Goal: Information Seeking & Learning: Learn about a topic

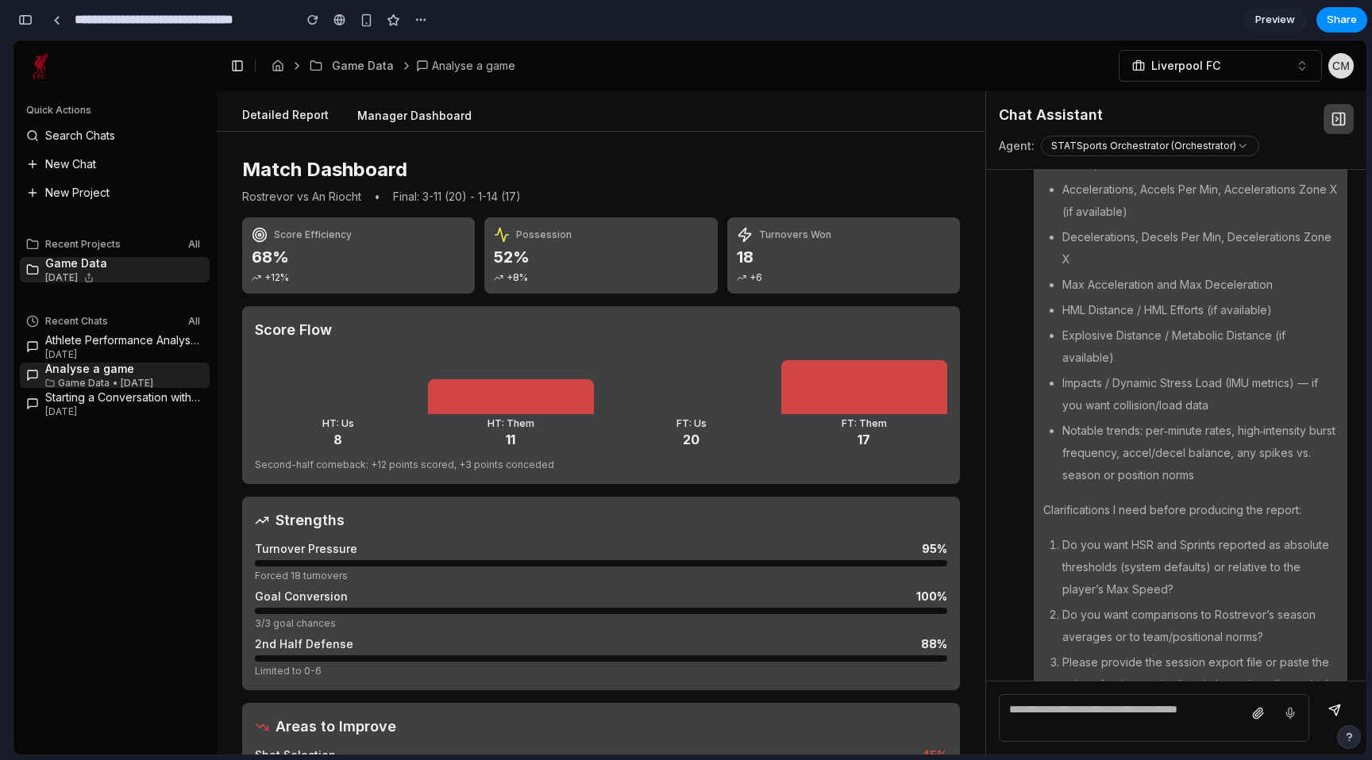
click at [276, 115] on button "Detailed Report" at bounding box center [285, 116] width 112 height 30
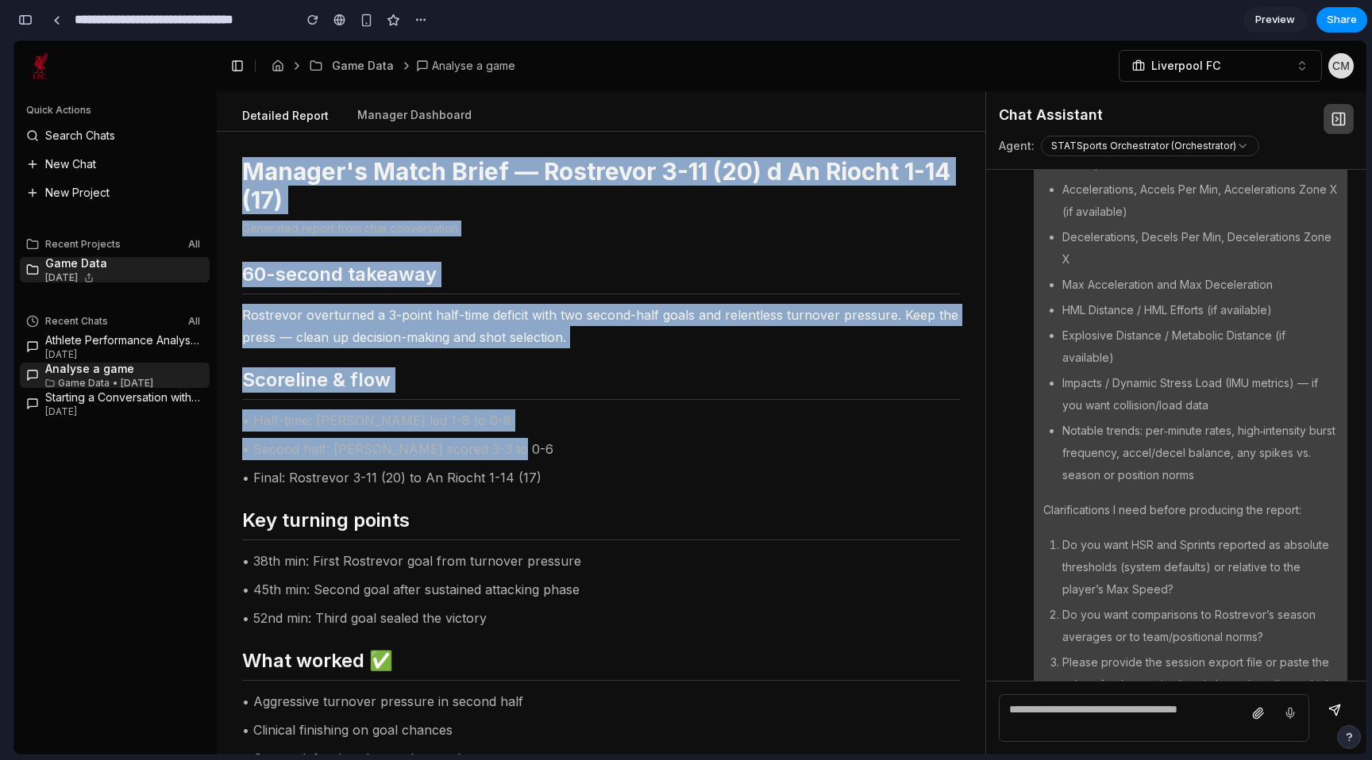
drag, startPoint x: 229, startPoint y: 159, endPoint x: 510, endPoint y: 453, distance: 407.6
click at [510, 453] on div "Manager's Match Brief — Rostrevor 3-11 (20) d An Riocht 1-14 (17) Generated rep…" at bounding box center [601, 443] width 768 height 623
click at [510, 453] on p "• Second half: [PERSON_NAME] scored 3-3 to 0-6" at bounding box center [601, 449] width 718 height 22
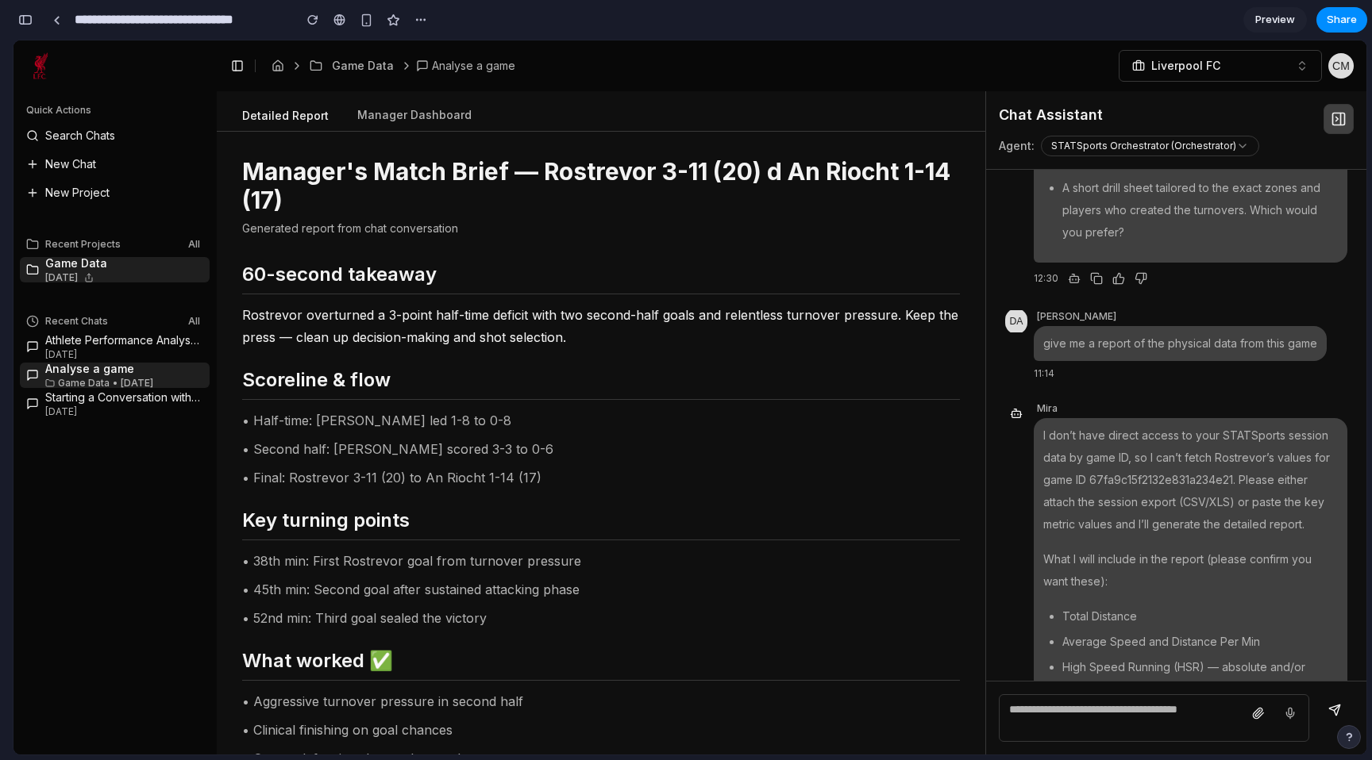
scroll to position [8754, 0]
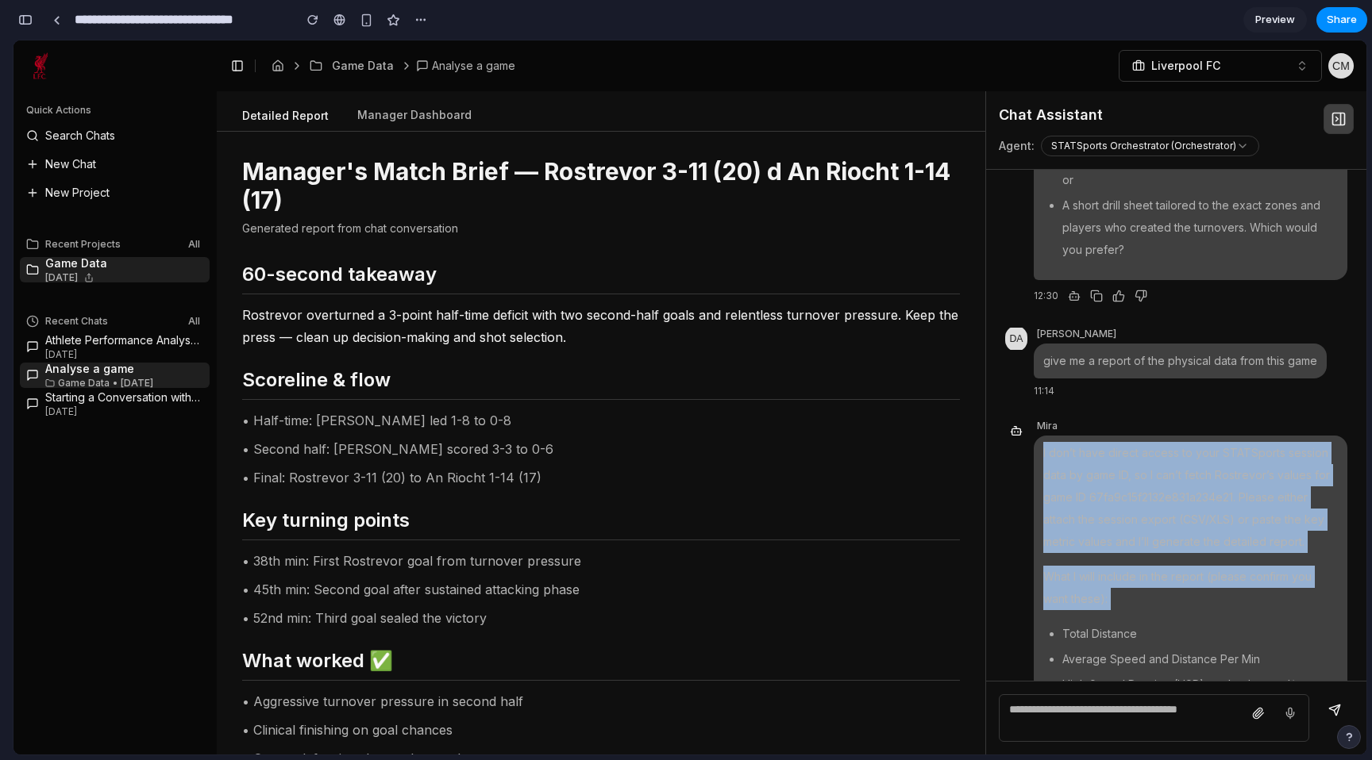
drag, startPoint x: 1042, startPoint y: 253, endPoint x: 1188, endPoint y: 420, distance: 221.6
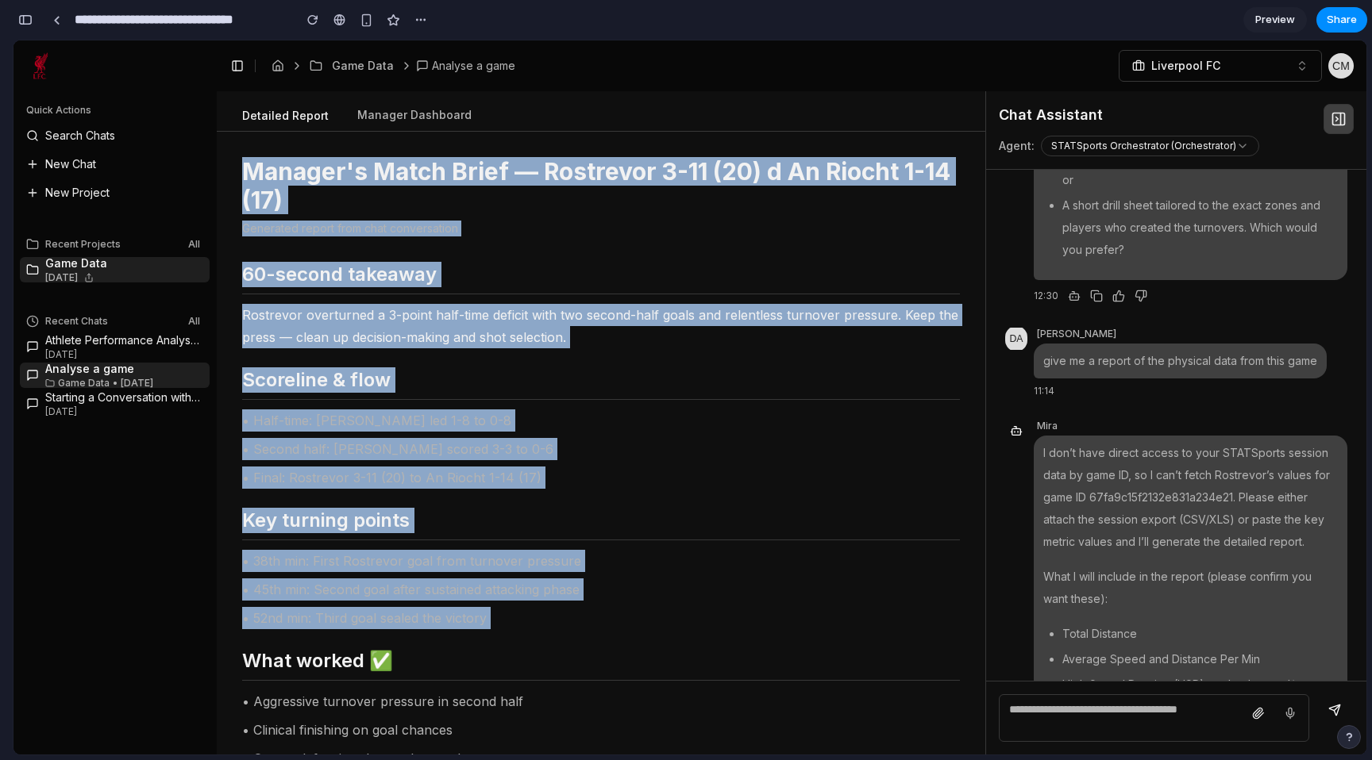
drag, startPoint x: 244, startPoint y: 170, endPoint x: 864, endPoint y: 634, distance: 774.5
click at [864, 634] on div "Manager's Match Brief — Rostrevor 3-11 (20) d An Riocht 1-14 (17) Generated rep…" at bounding box center [601, 604] width 718 height 894
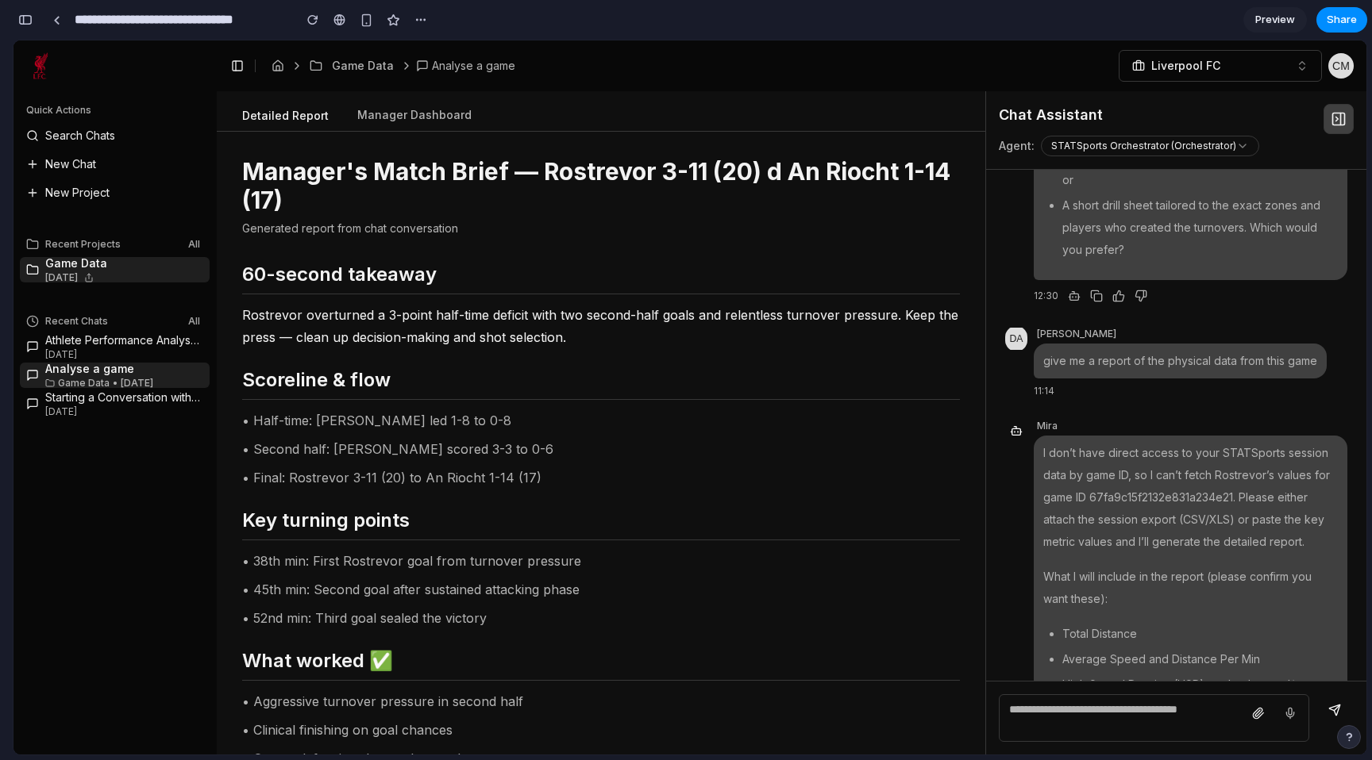
click at [572, 518] on h2 "Key turning points" at bounding box center [601, 524] width 718 height 33
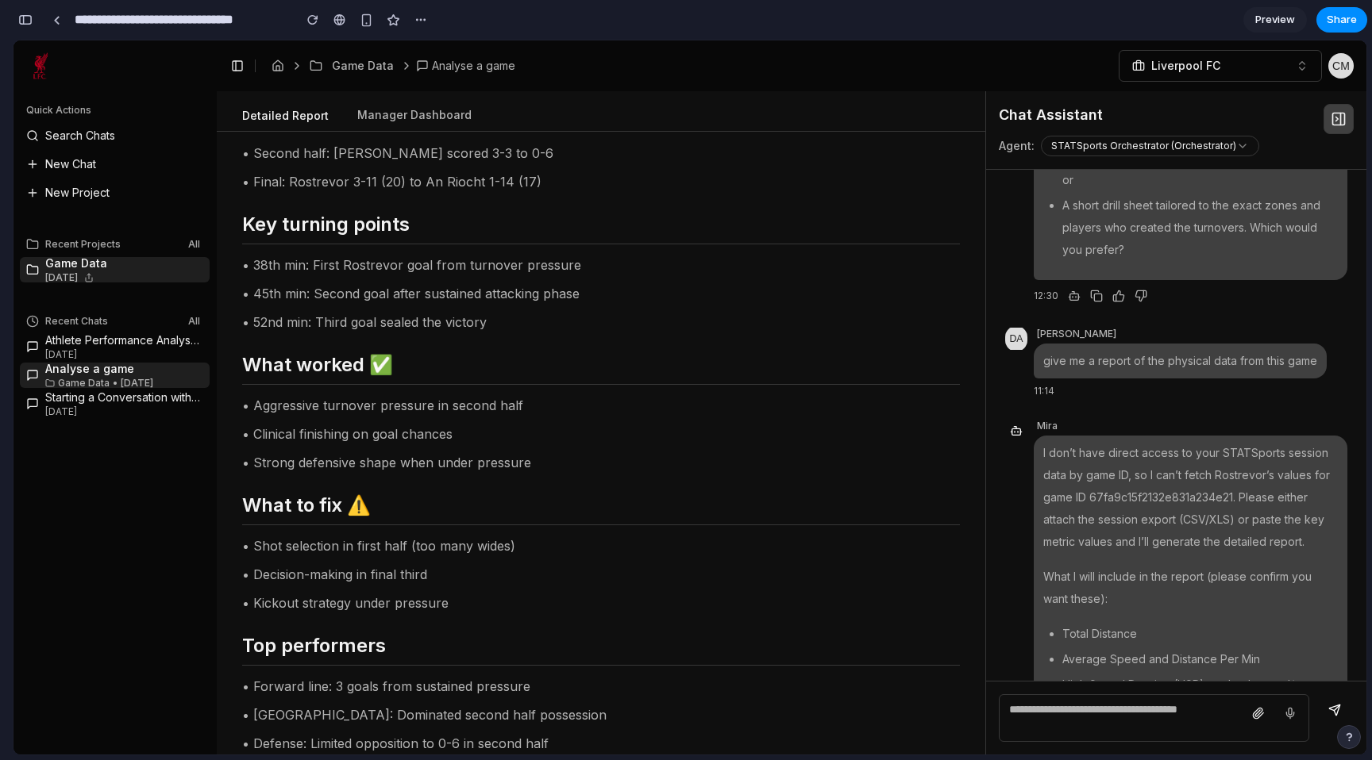
scroll to position [0, 0]
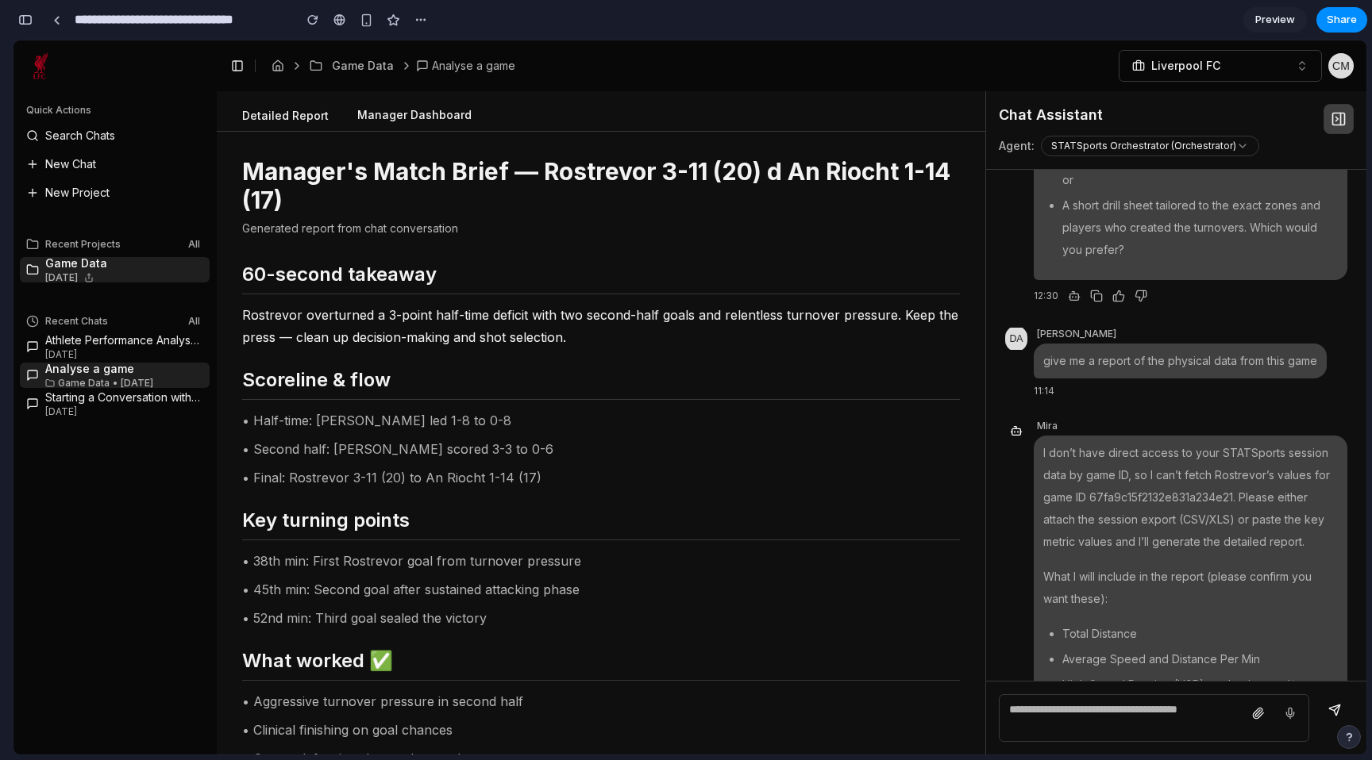
click at [392, 117] on button "Manager Dashboard" at bounding box center [414, 116] width 140 height 30
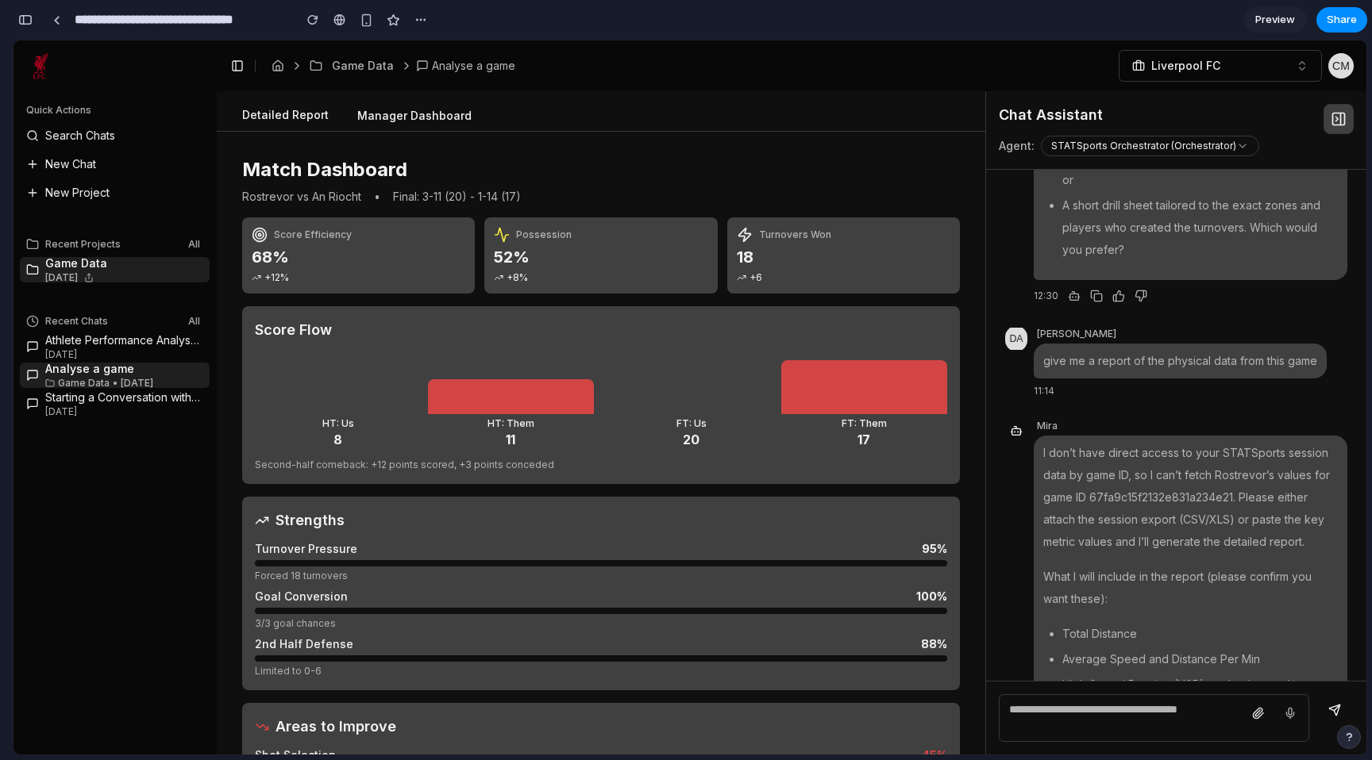
click at [253, 101] on button "Detailed Report" at bounding box center [285, 116] width 112 height 30
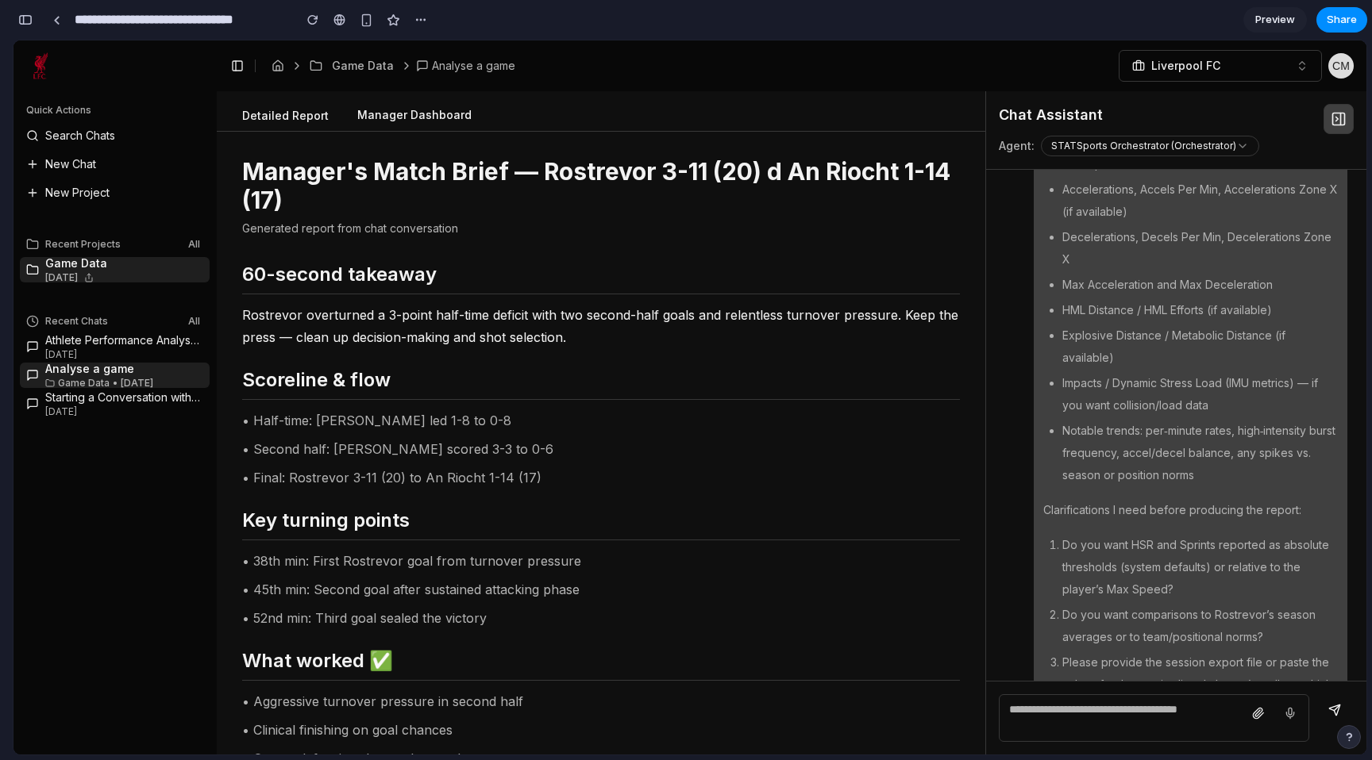
click at [418, 110] on button "Manager Dashboard" at bounding box center [414, 116] width 140 height 30
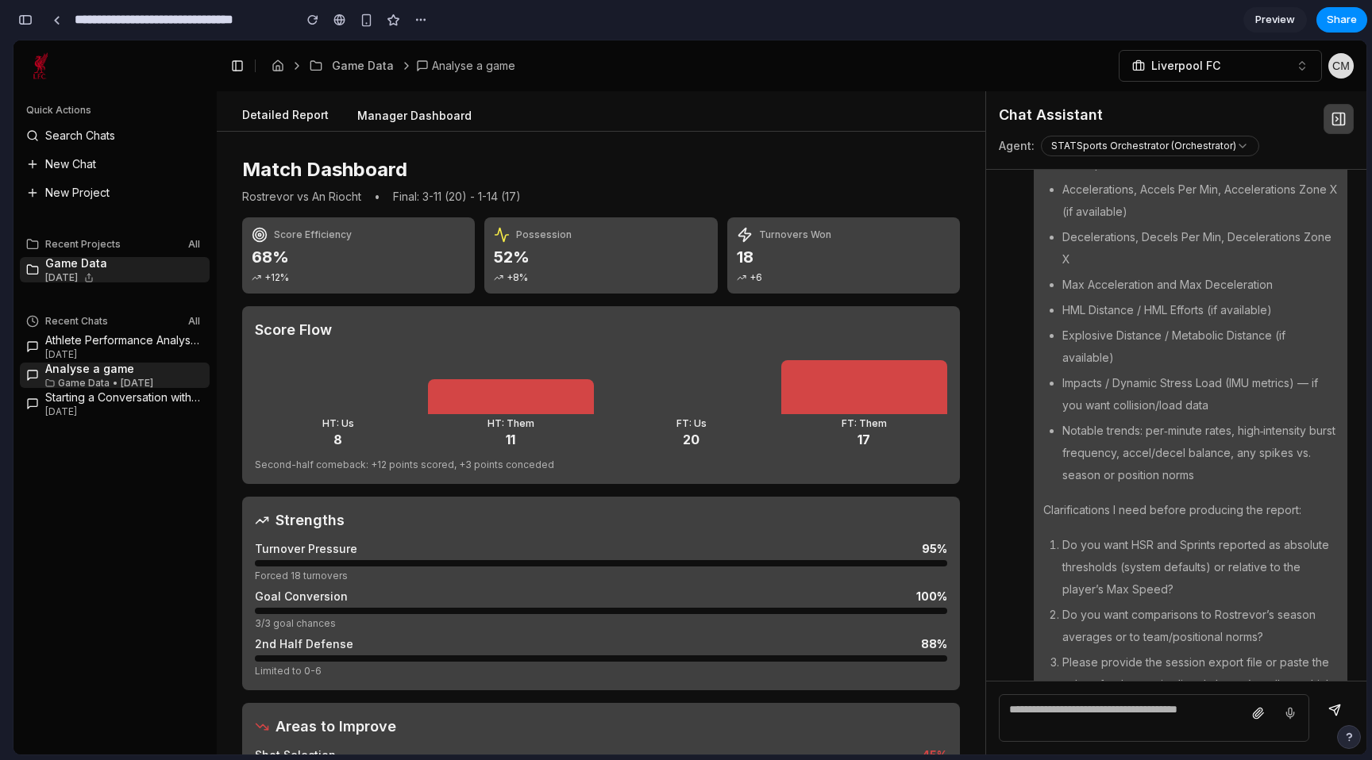
click at [297, 113] on button "Detailed Report" at bounding box center [285, 116] width 112 height 30
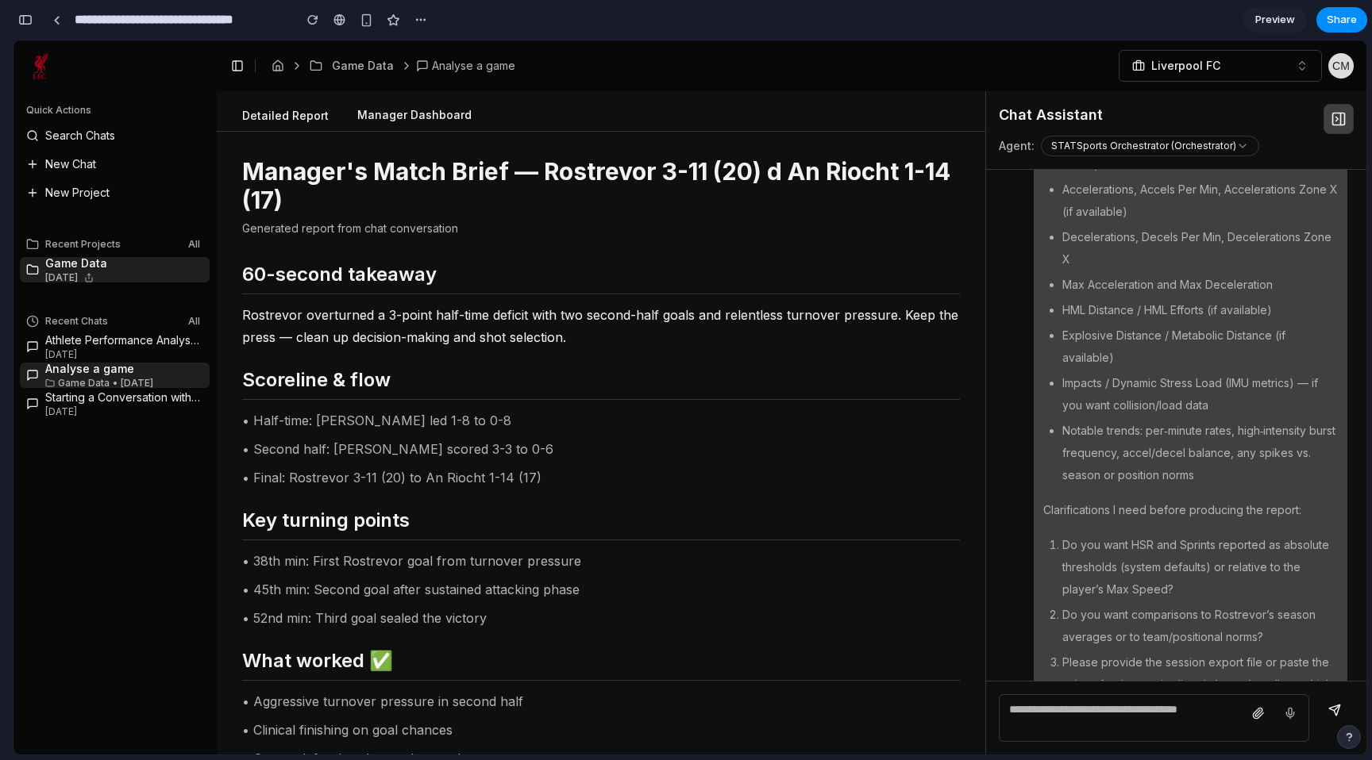
click at [391, 113] on button "Manager Dashboard" at bounding box center [414, 116] width 140 height 30
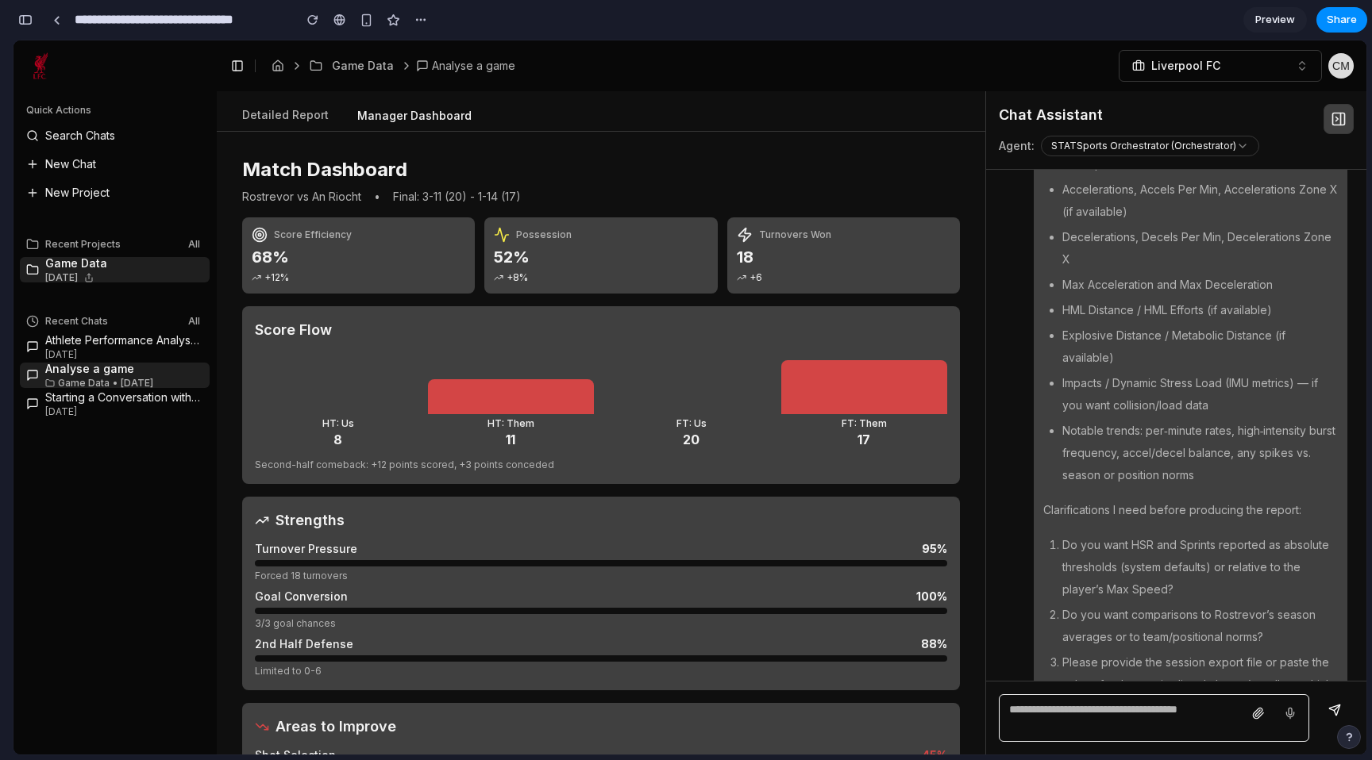
click at [1064, 721] on textarea at bounding box center [1154, 719] width 310 height 48
click at [1339, 112] on icon at bounding box center [1338, 119] width 16 height 16
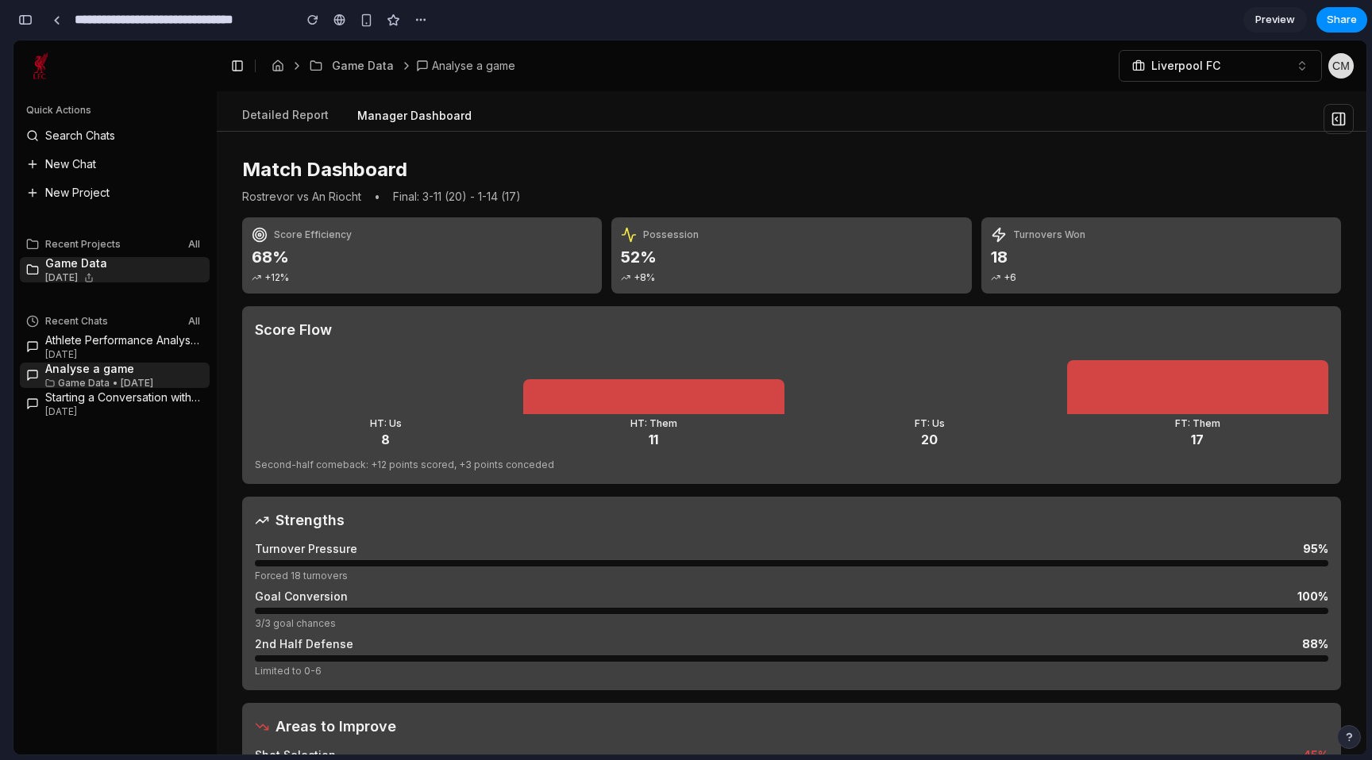
click at [234, 65] on button at bounding box center [237, 66] width 22 height 22
click at [237, 65] on button at bounding box center [237, 66] width 22 height 22
click at [229, 83] on header "Game Data Analyse a game Liverpool FC" at bounding box center [791, 65] width 1149 height 51
click at [1333, 124] on icon at bounding box center [1338, 119] width 16 height 16
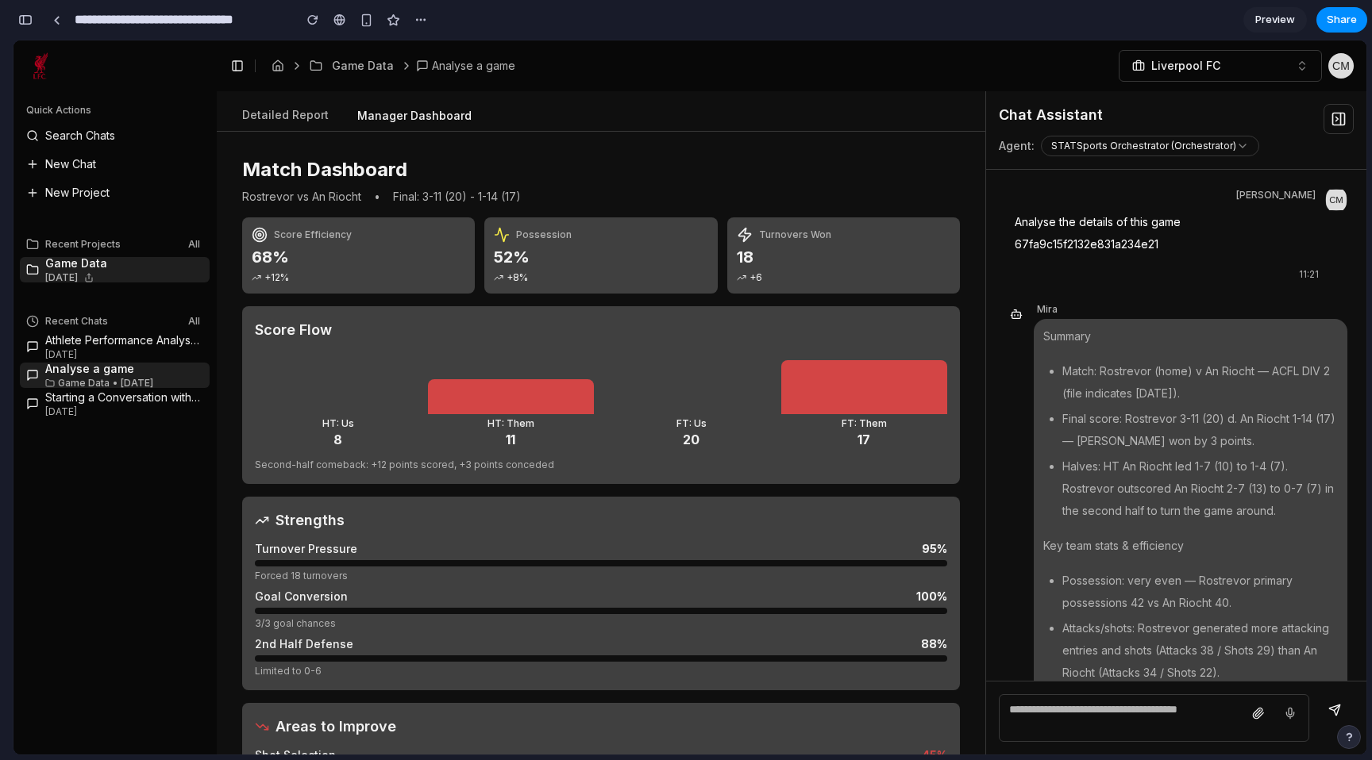
click at [1333, 124] on icon at bounding box center [1338, 119] width 16 height 16
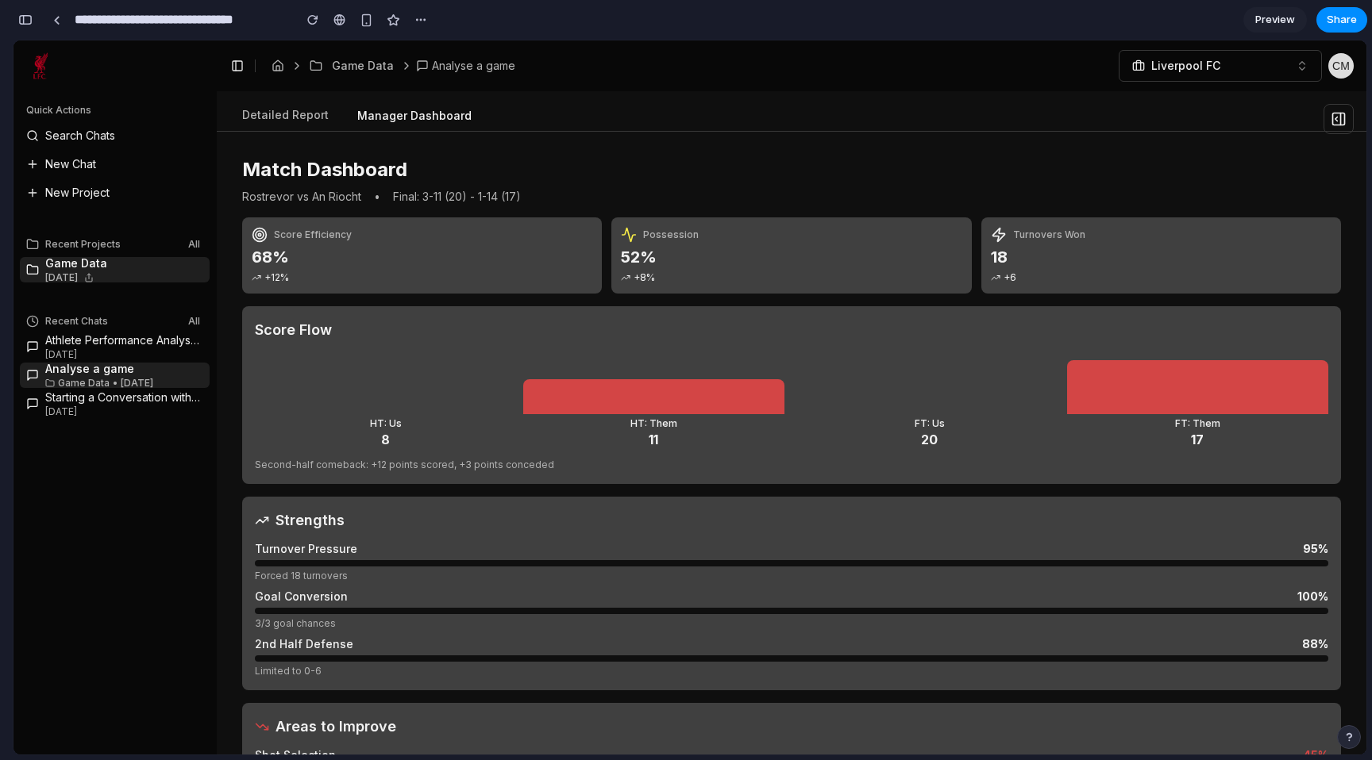
click at [1344, 117] on rect at bounding box center [1339, 120] width 12 height 12
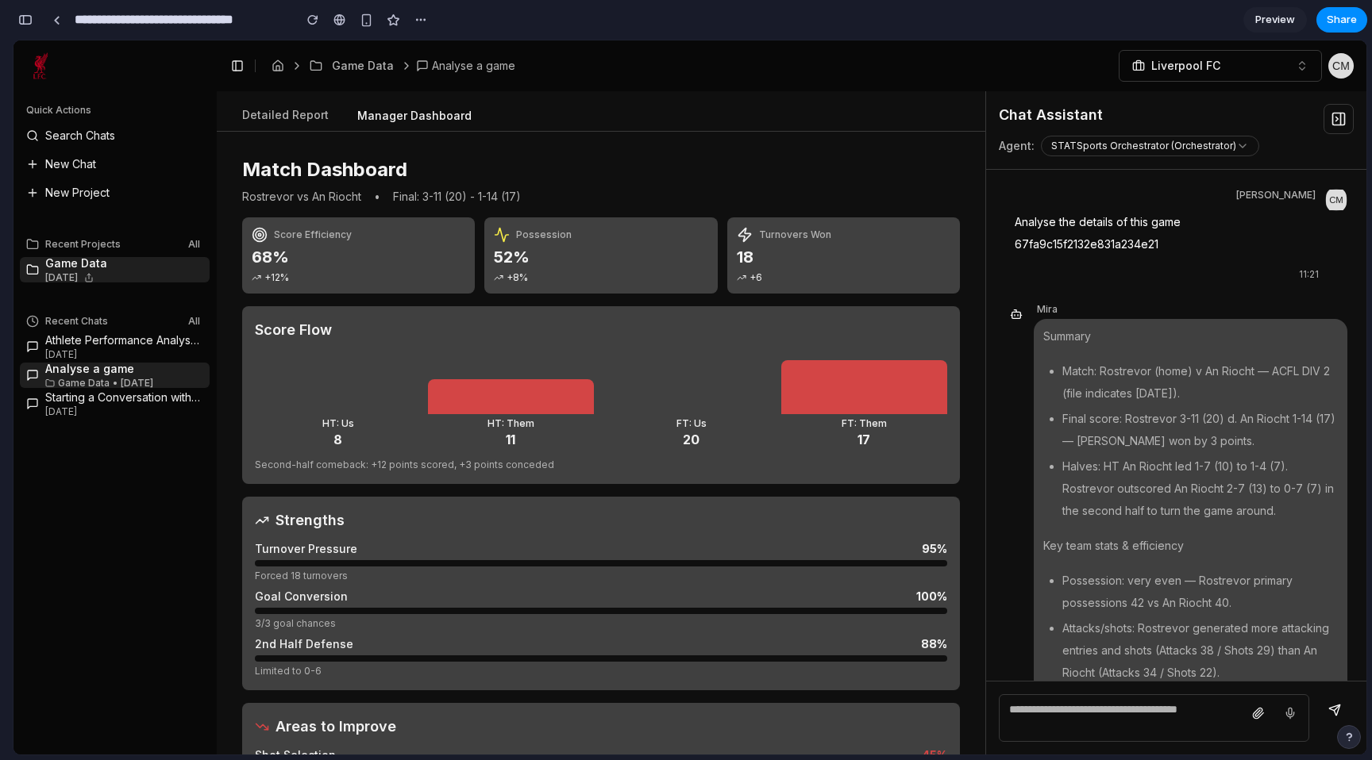
click at [1330, 121] on icon at bounding box center [1338, 119] width 16 height 16
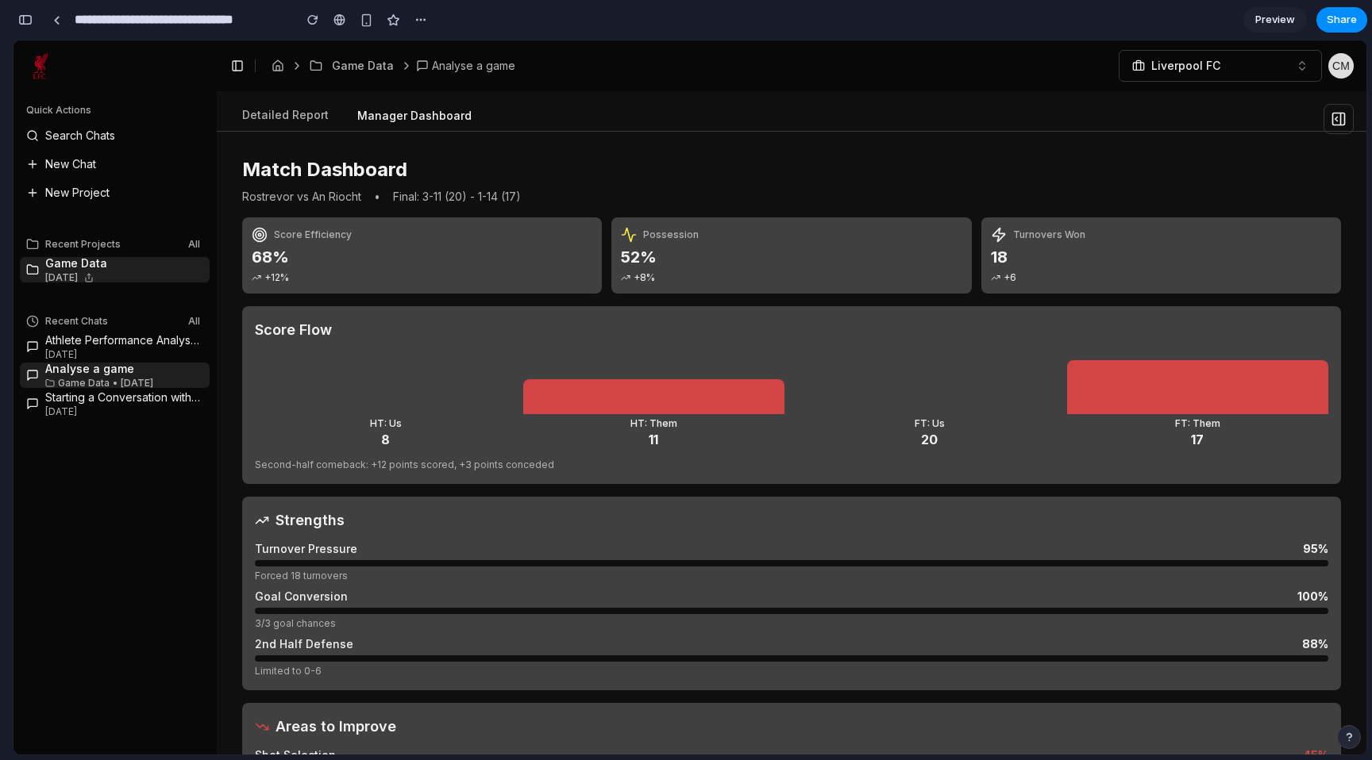
click at [1334, 122] on icon at bounding box center [1338, 119] width 16 height 16
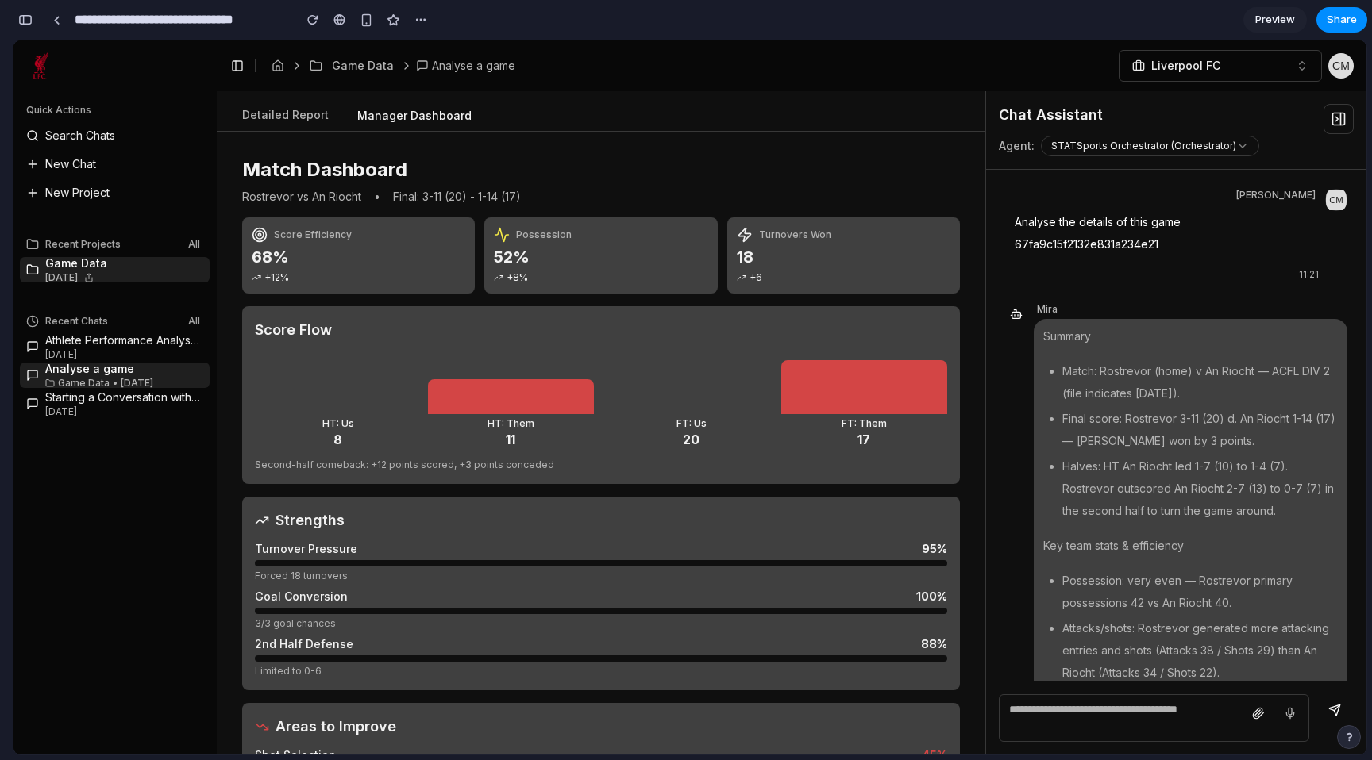
click at [1334, 125] on rect at bounding box center [1339, 120] width 12 height 12
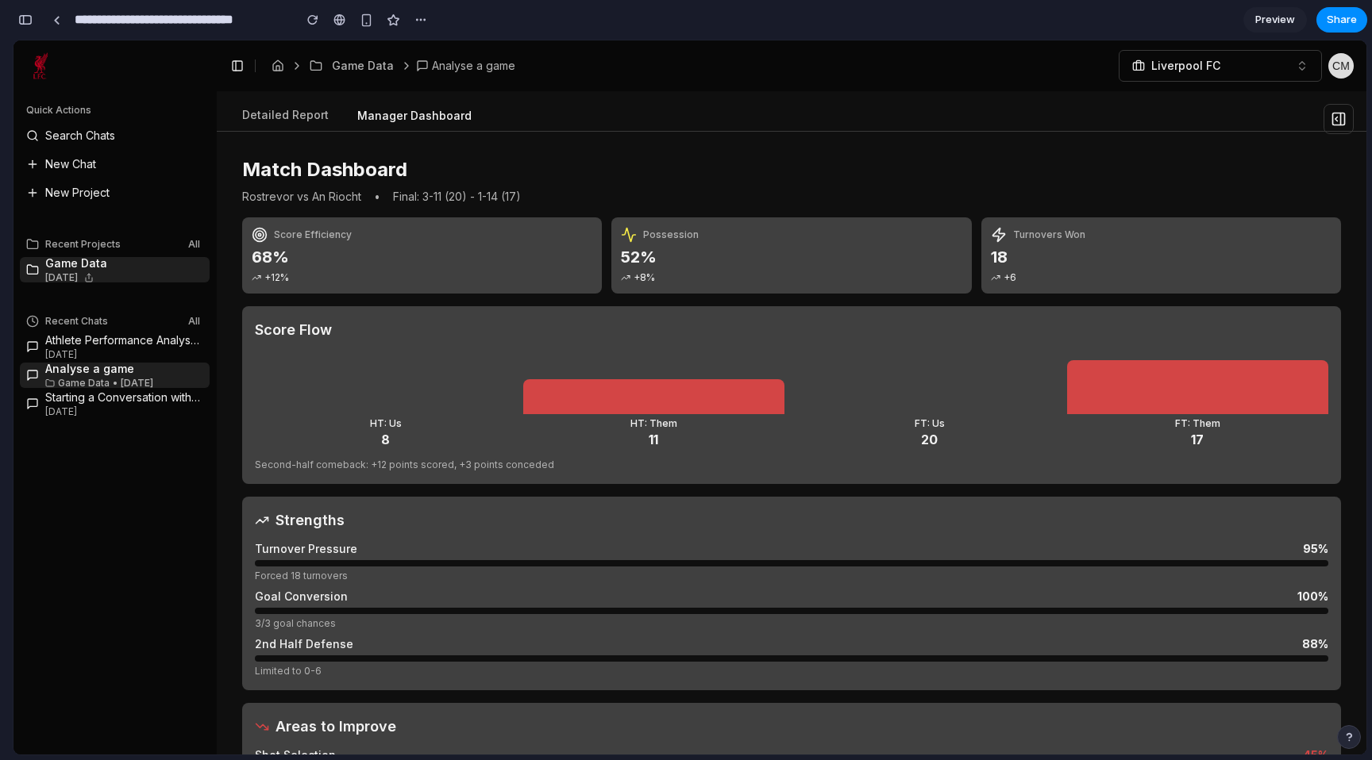
click at [1349, 112] on button at bounding box center [1338, 119] width 30 height 30
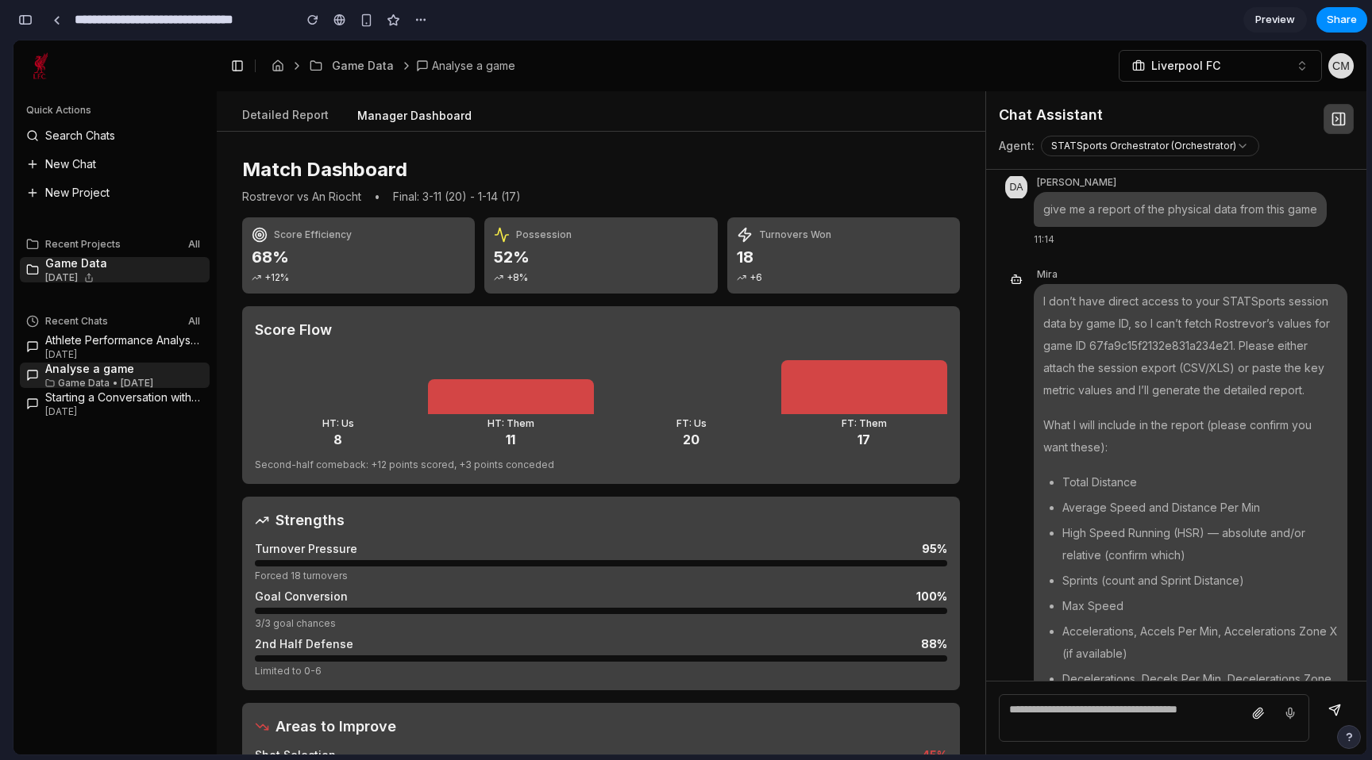
scroll to position [9348, 0]
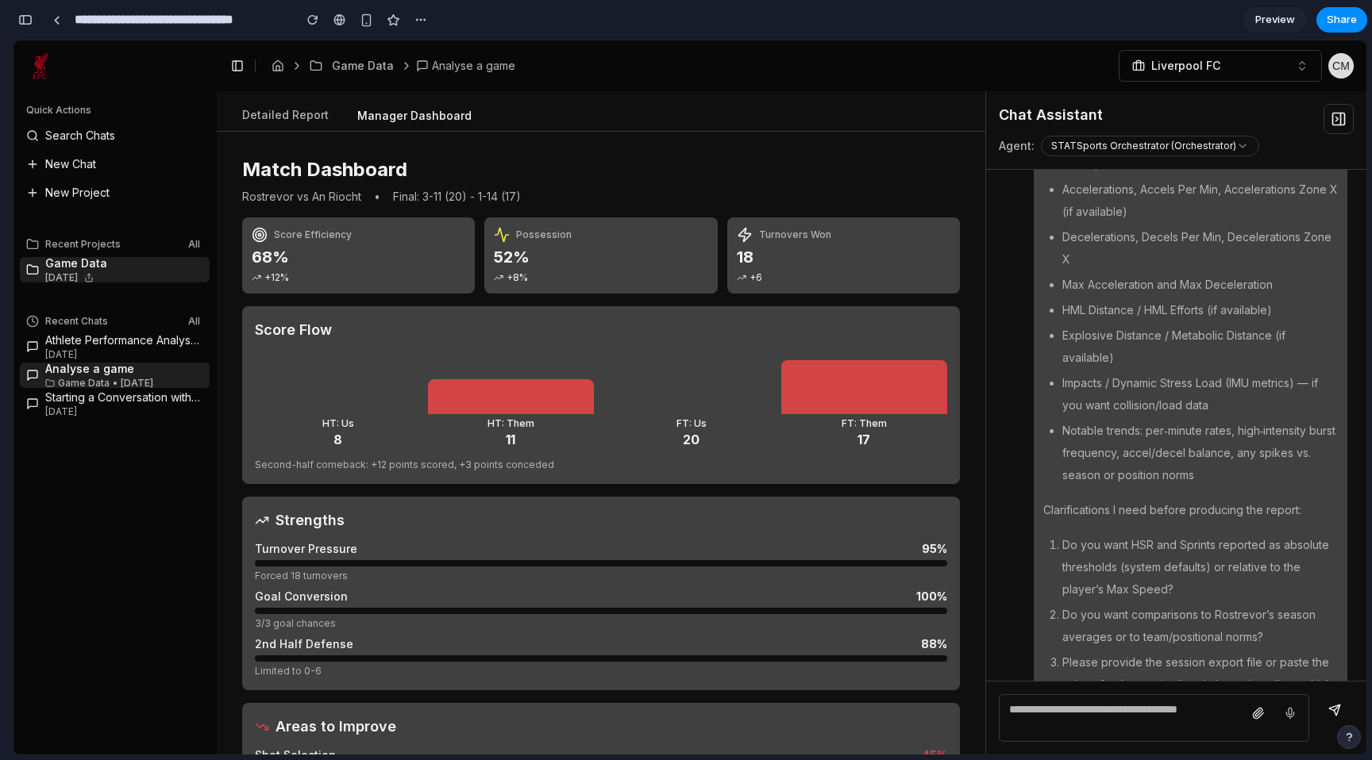
click at [1345, 119] on button at bounding box center [1338, 119] width 30 height 30
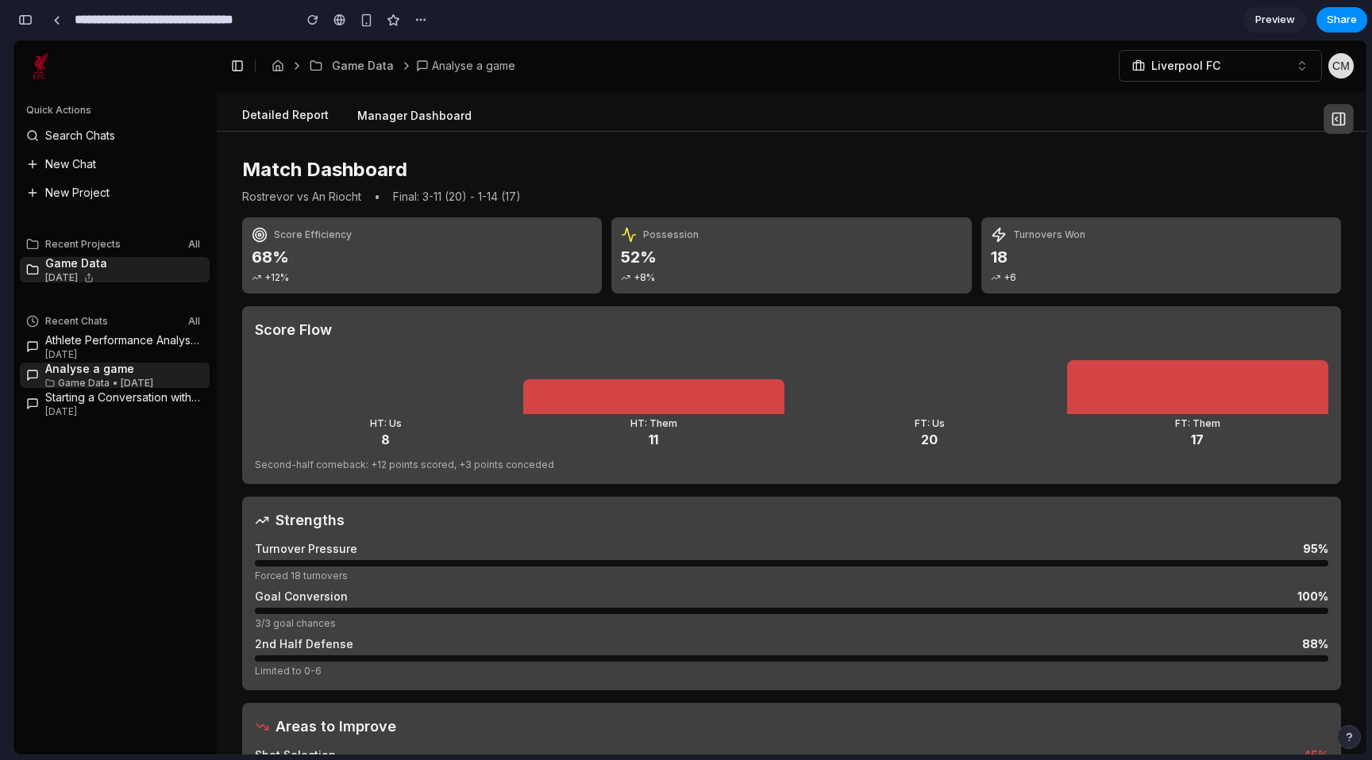
click at [287, 114] on button "Detailed Report" at bounding box center [285, 116] width 112 height 30
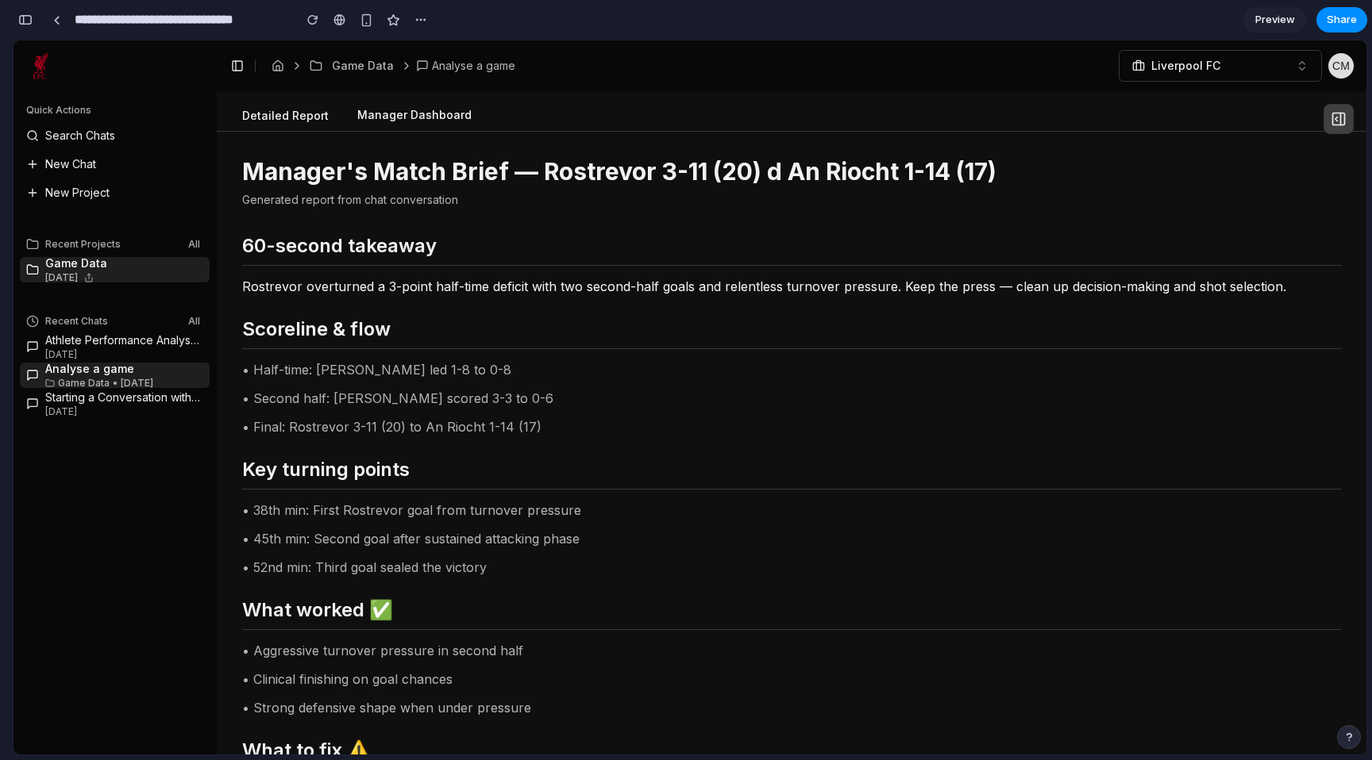
click at [396, 111] on button "Manager Dashboard" at bounding box center [414, 116] width 140 height 30
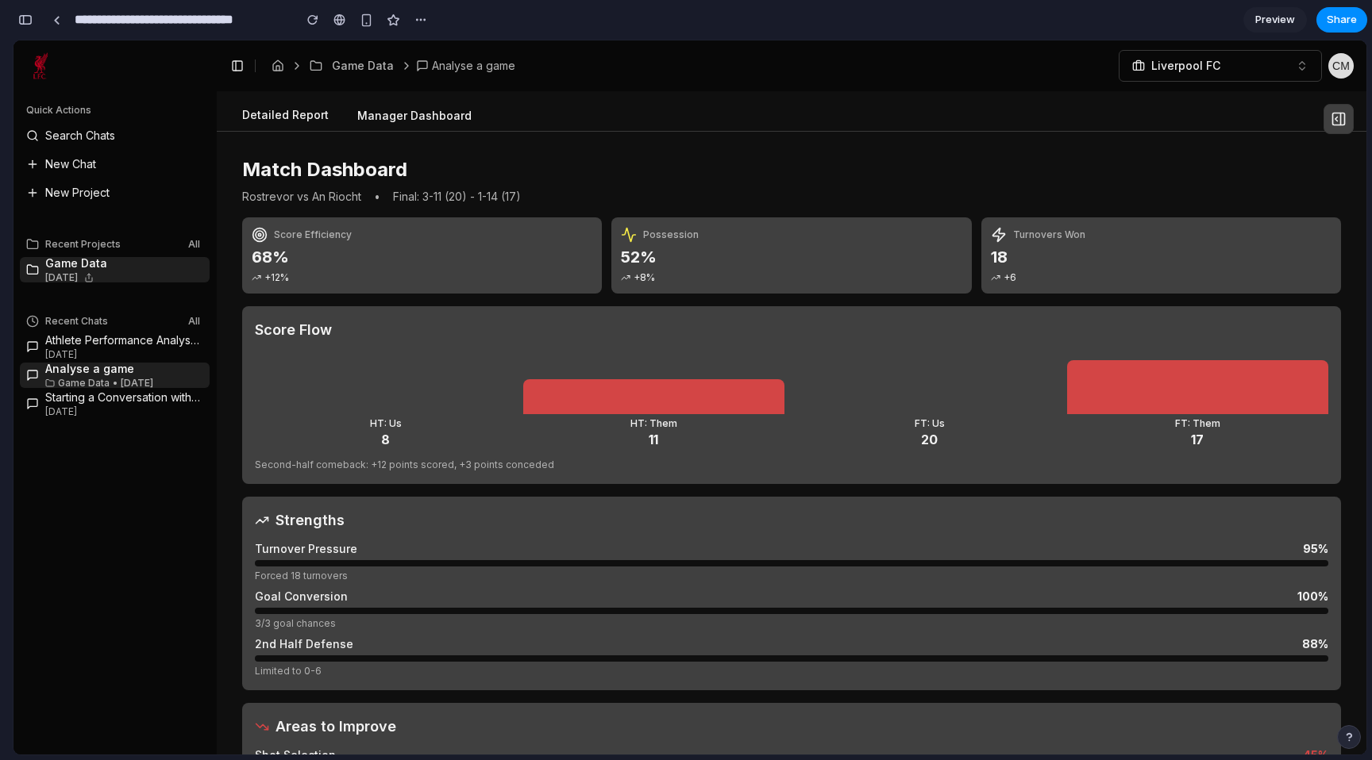
click at [329, 117] on button "Detailed Report" at bounding box center [285, 116] width 112 height 30
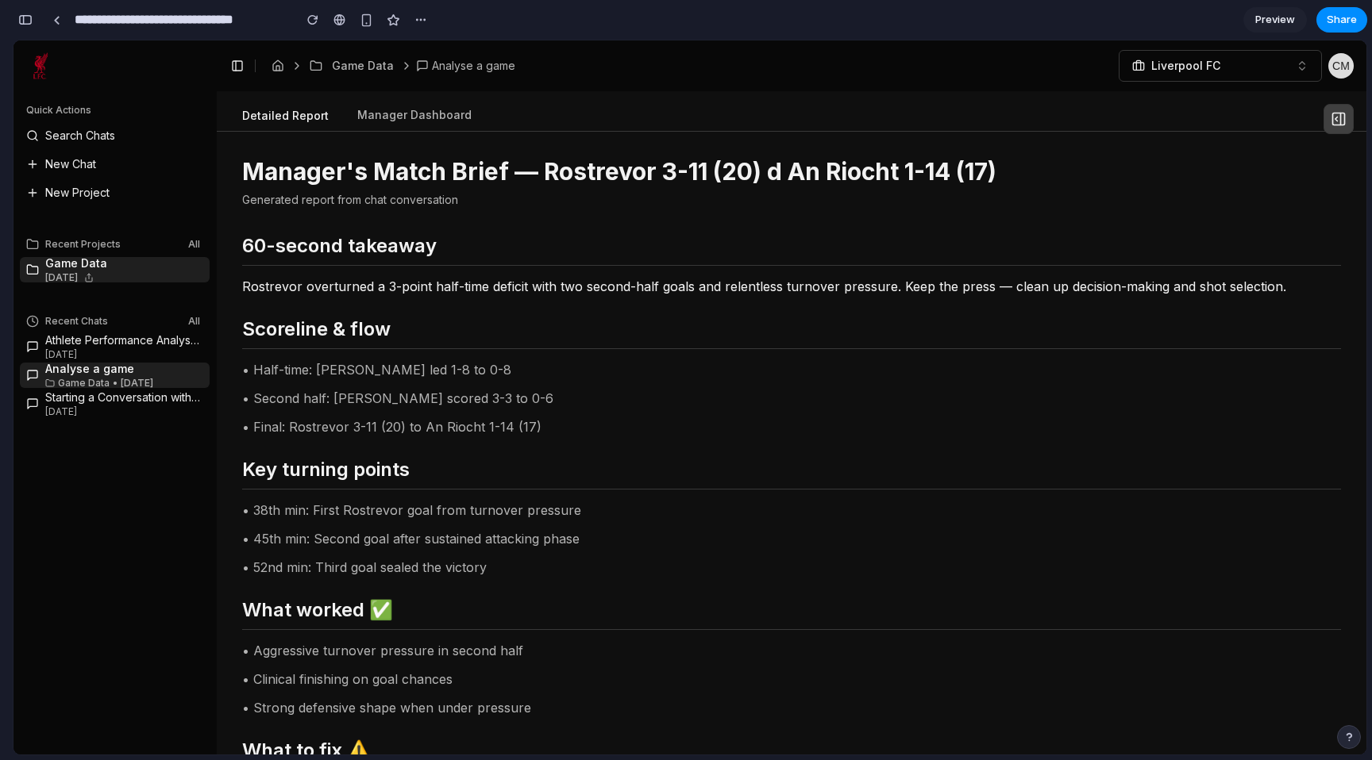
click at [315, 113] on button "Detailed Report" at bounding box center [285, 116] width 112 height 29
click at [278, 114] on button "Detailed Report" at bounding box center [285, 116] width 112 height 29
click at [410, 110] on button "Manager Dashboard" at bounding box center [414, 116] width 140 height 30
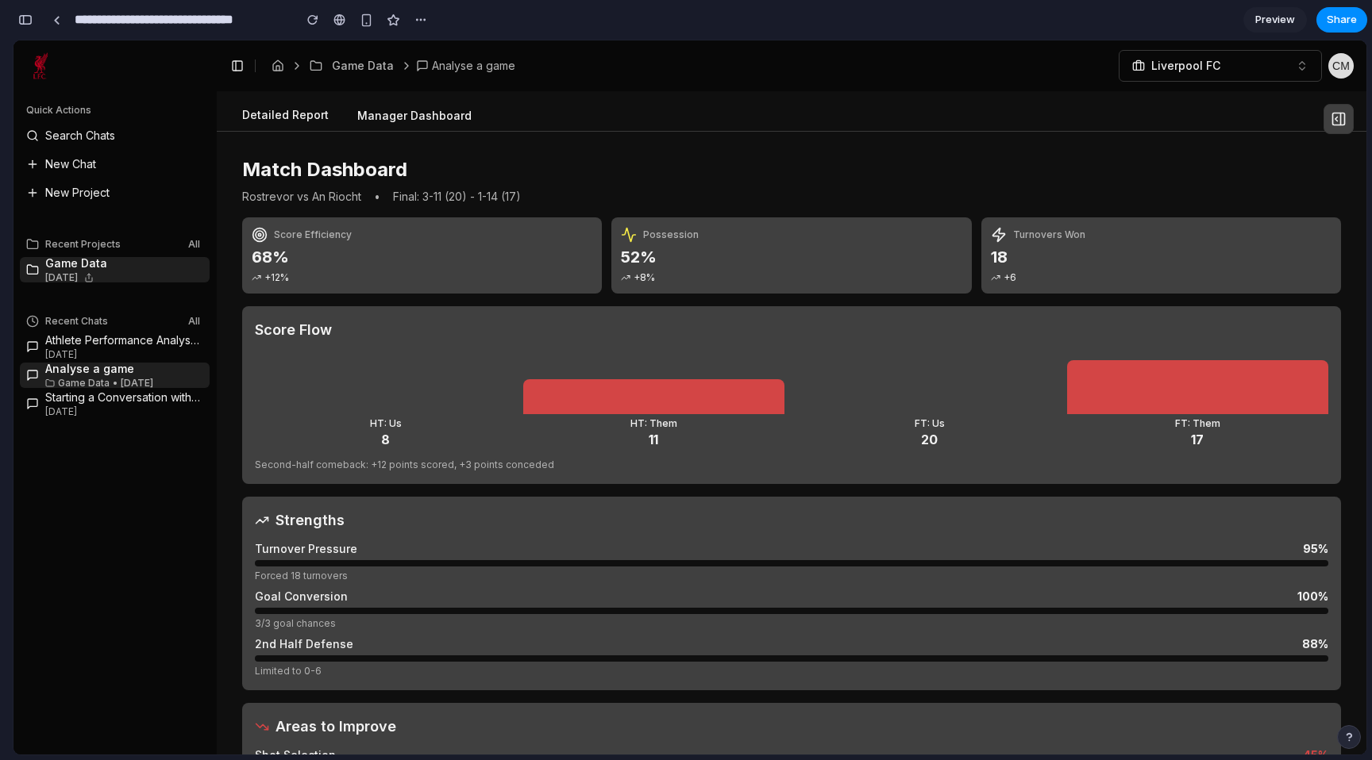
click at [256, 117] on button "Detailed Report" at bounding box center [285, 116] width 112 height 30
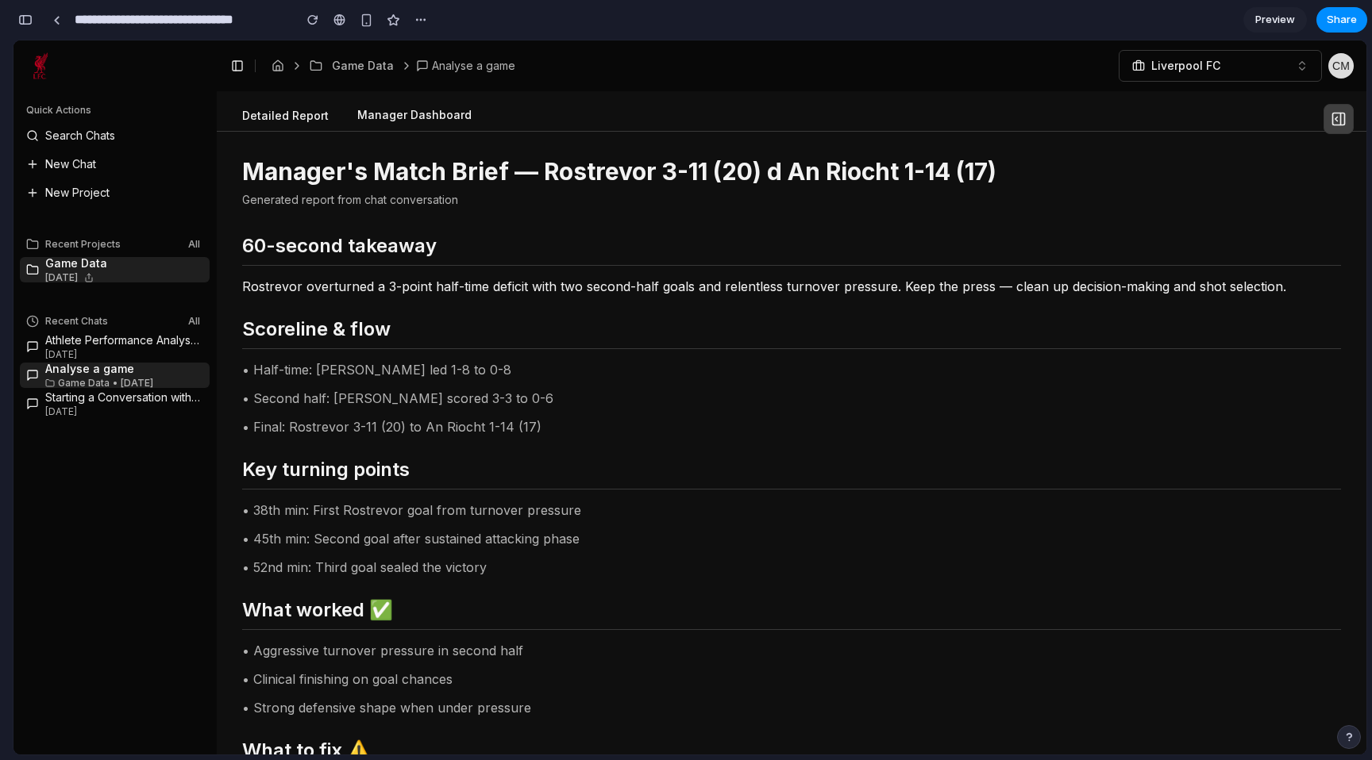
click at [438, 104] on button "Manager Dashboard" at bounding box center [414, 116] width 140 height 30
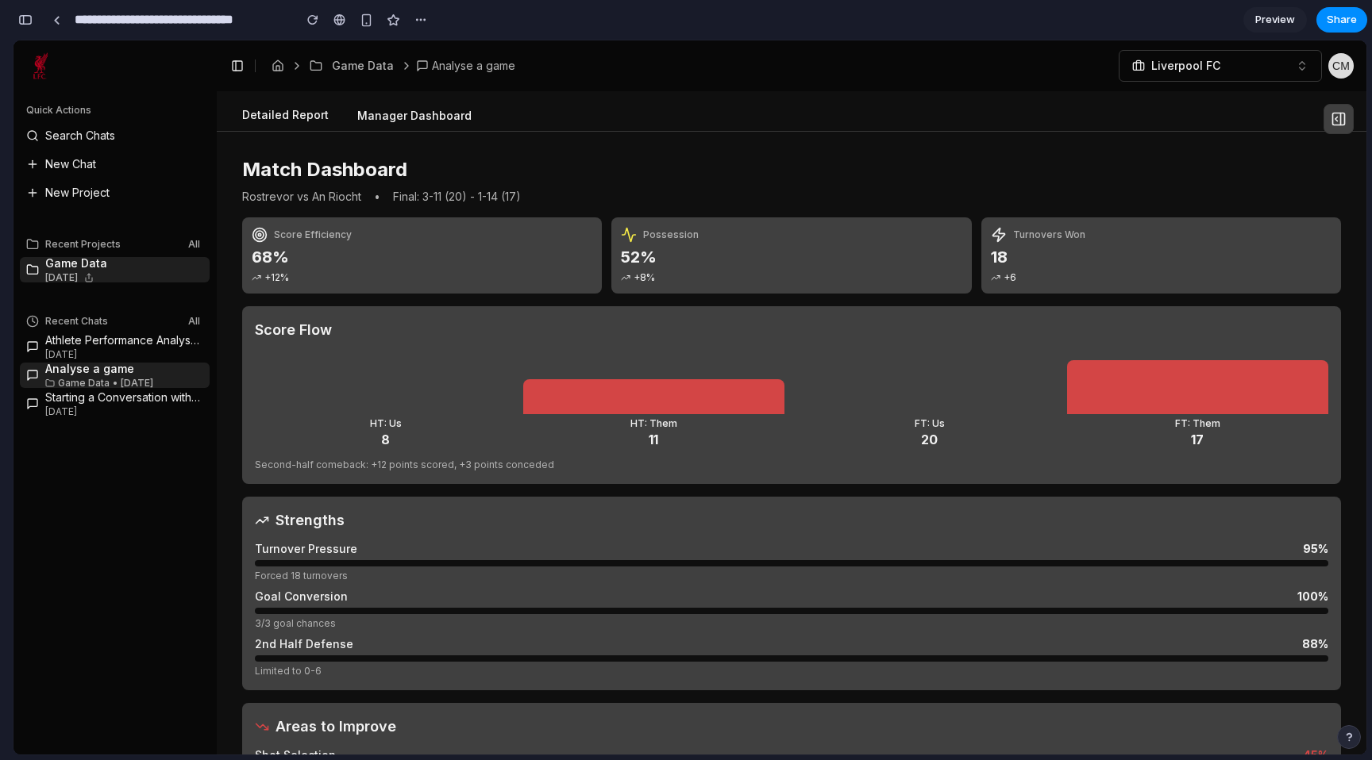
click at [299, 104] on button "Detailed Report" at bounding box center [285, 116] width 112 height 30
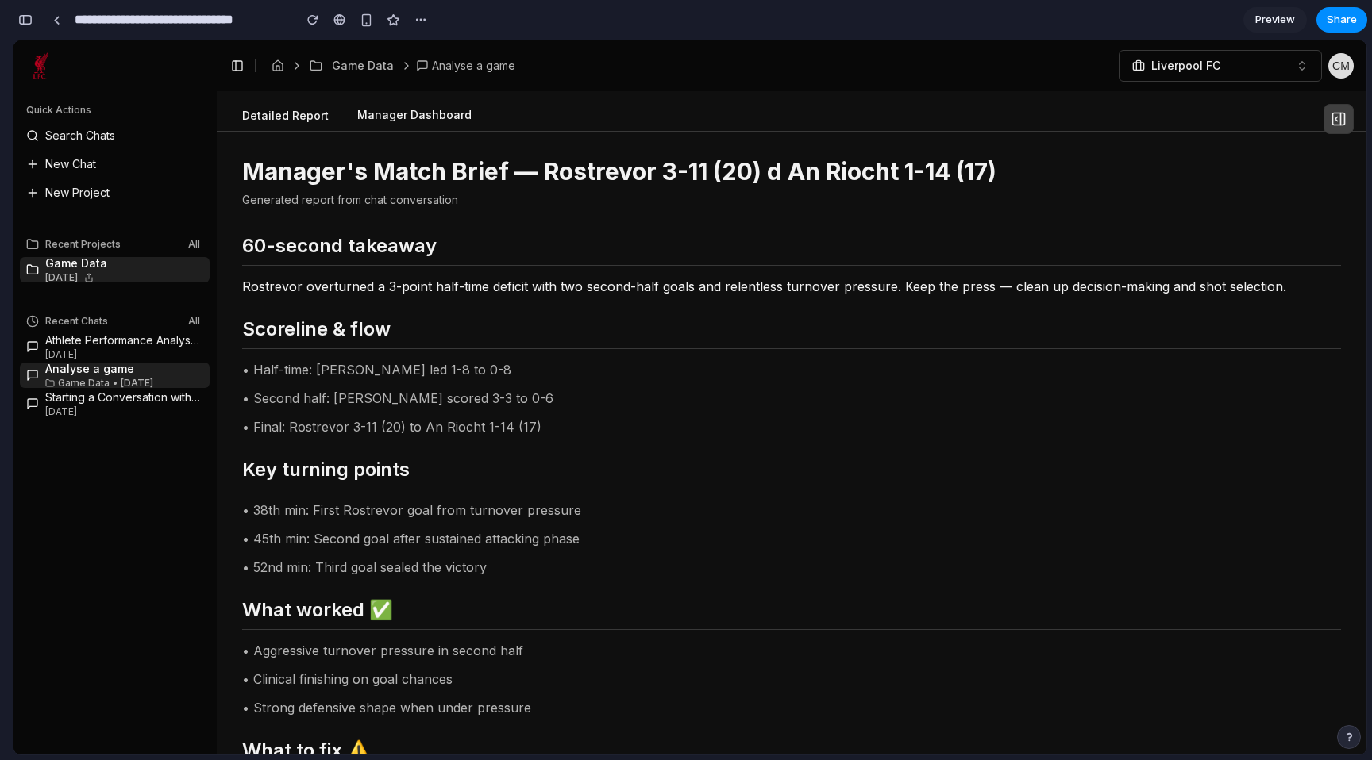
click at [444, 101] on button "Manager Dashboard" at bounding box center [414, 116] width 140 height 30
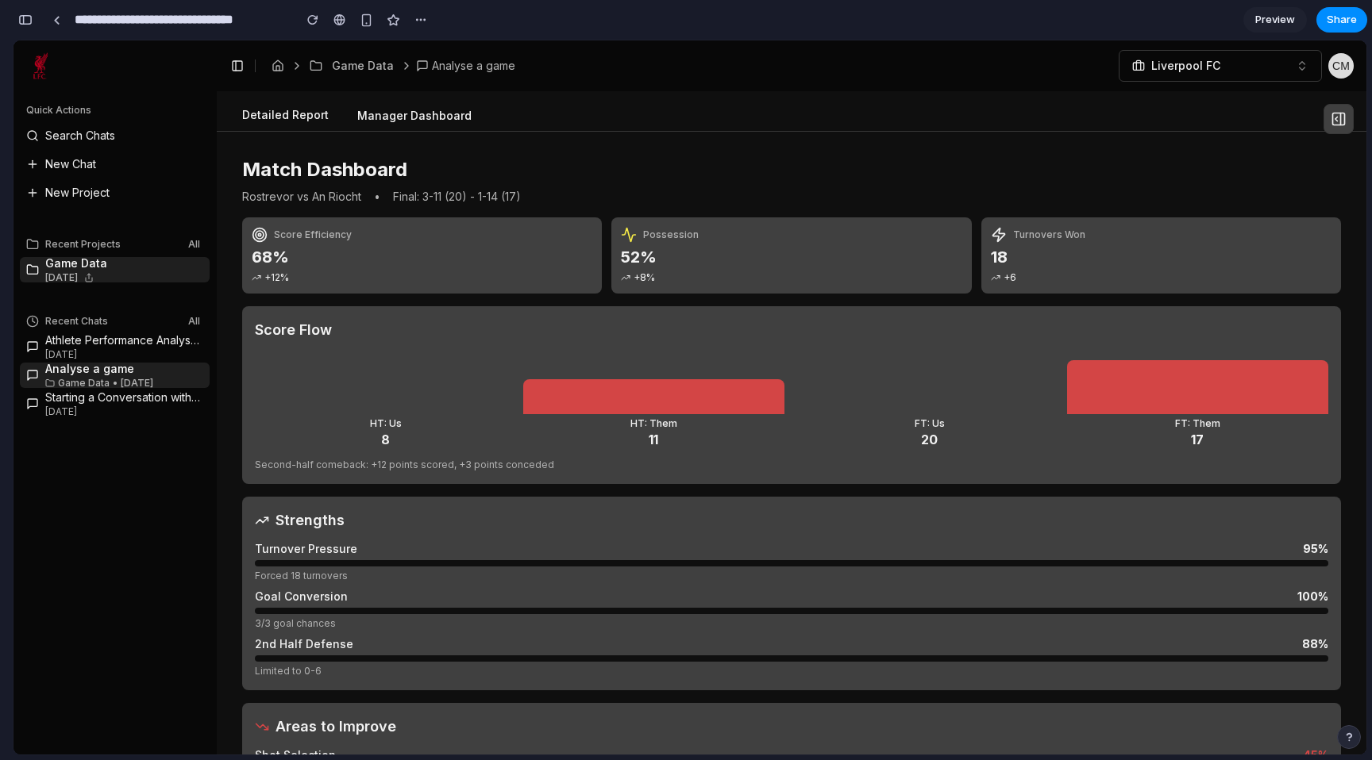
click at [287, 110] on button "Detailed Report" at bounding box center [285, 116] width 112 height 30
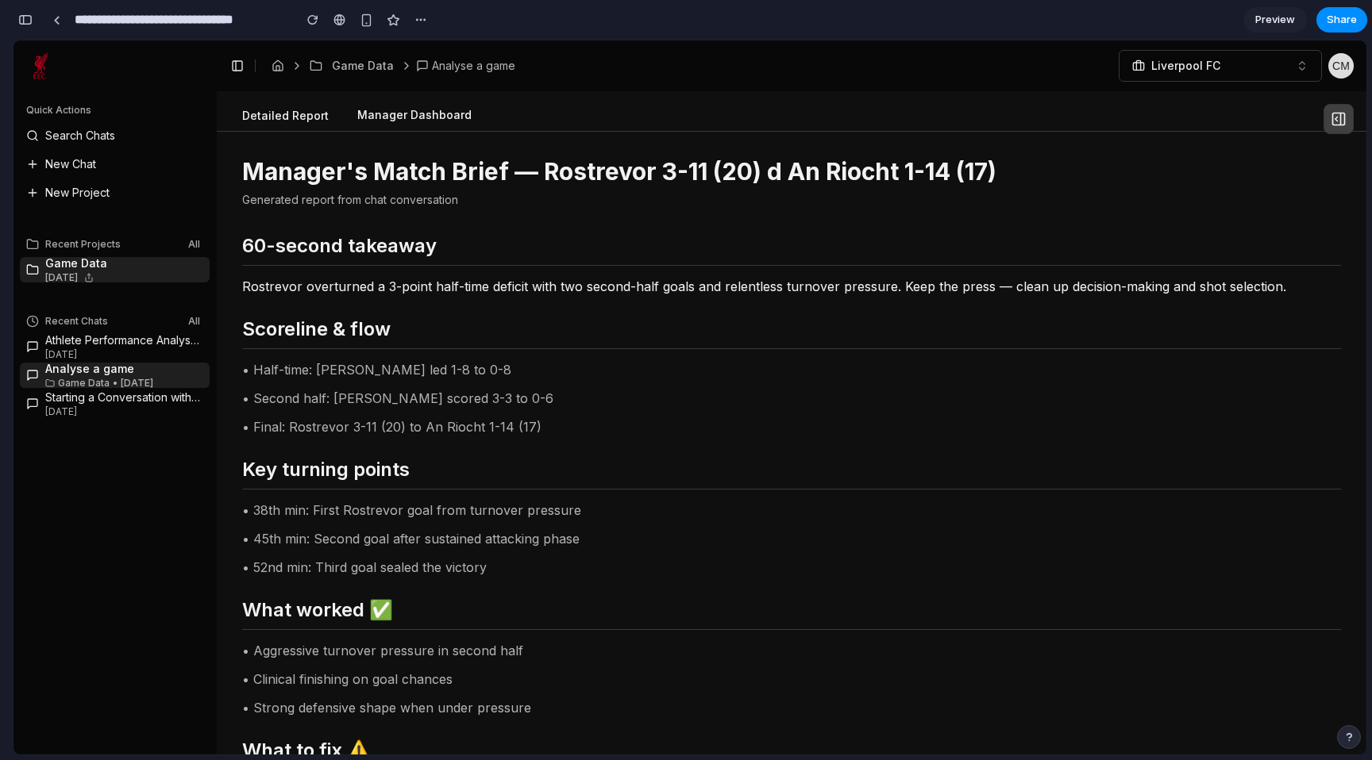
click at [394, 110] on button "Manager Dashboard" at bounding box center [414, 116] width 140 height 30
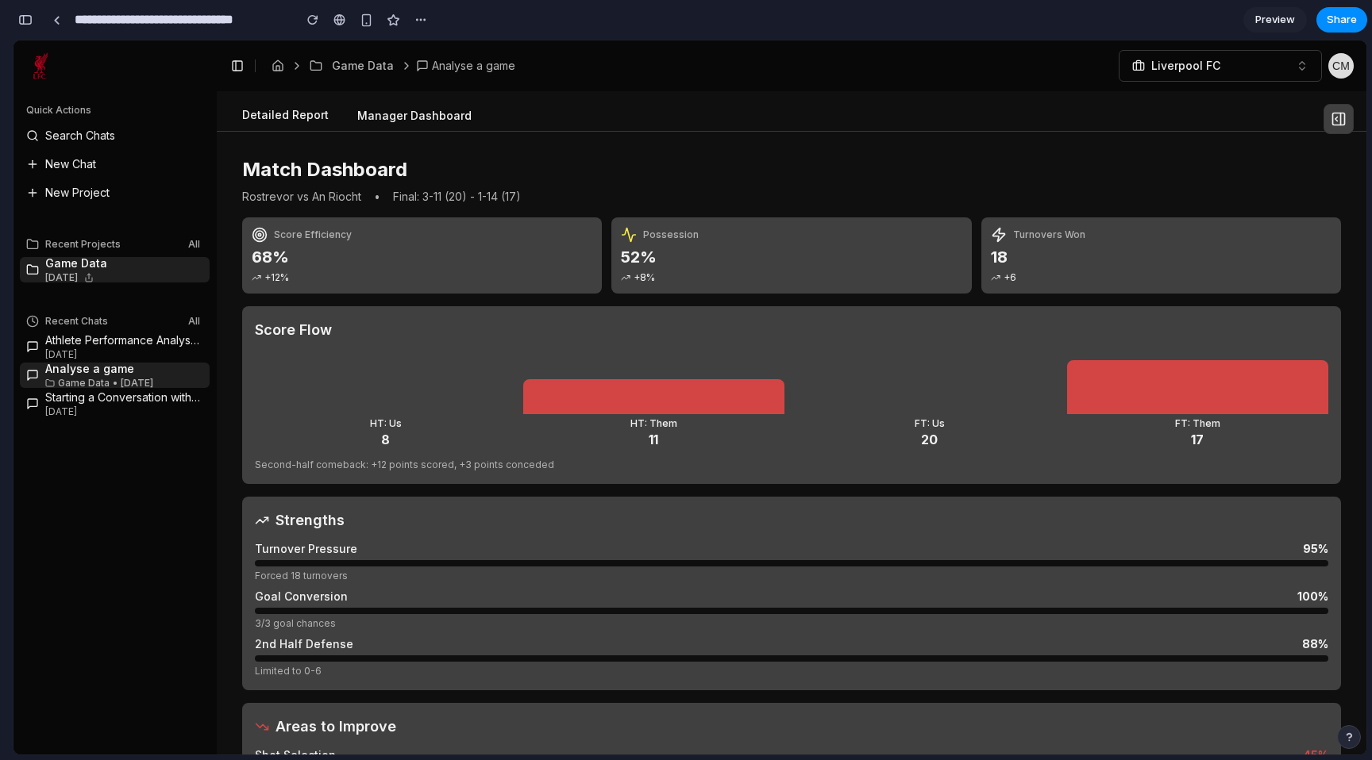
click at [249, 110] on button "Detailed Report" at bounding box center [285, 116] width 112 height 30
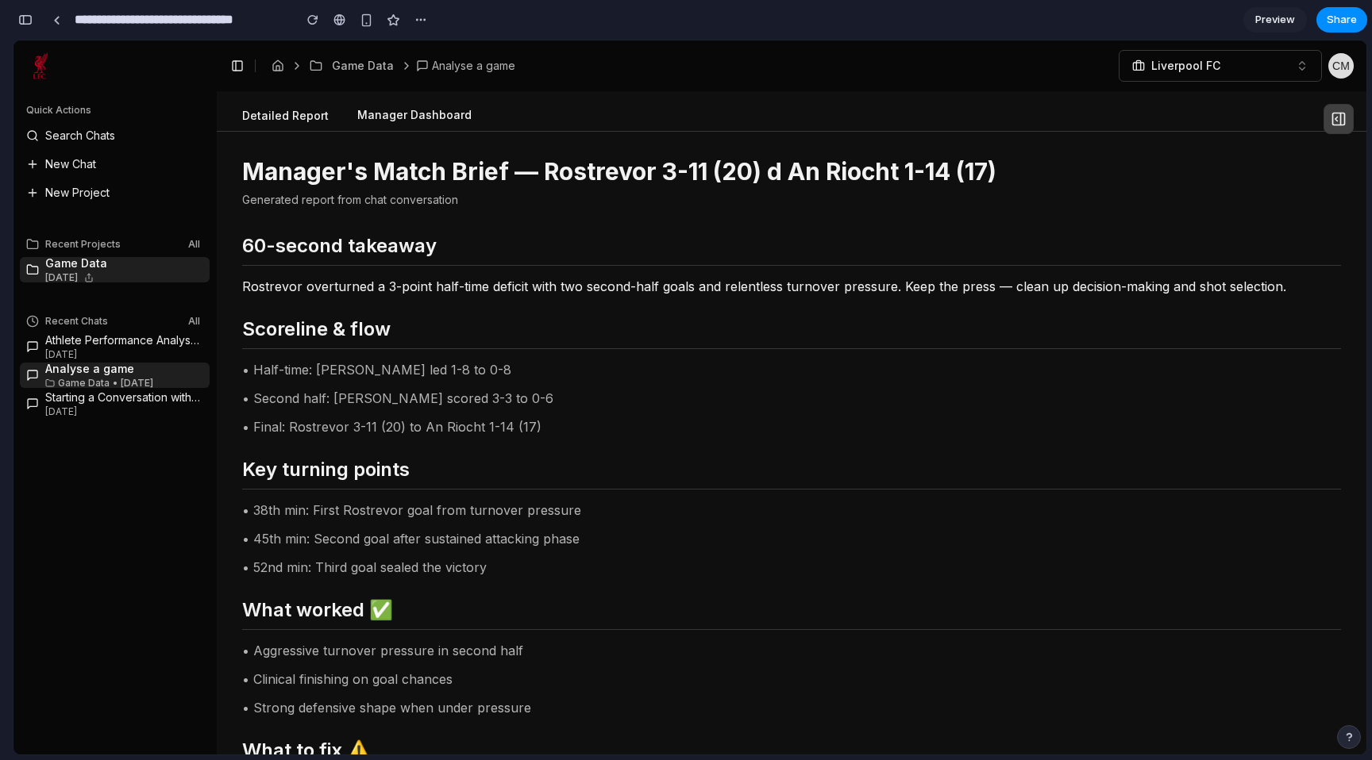
click at [379, 117] on button "Manager Dashboard" at bounding box center [414, 116] width 140 height 30
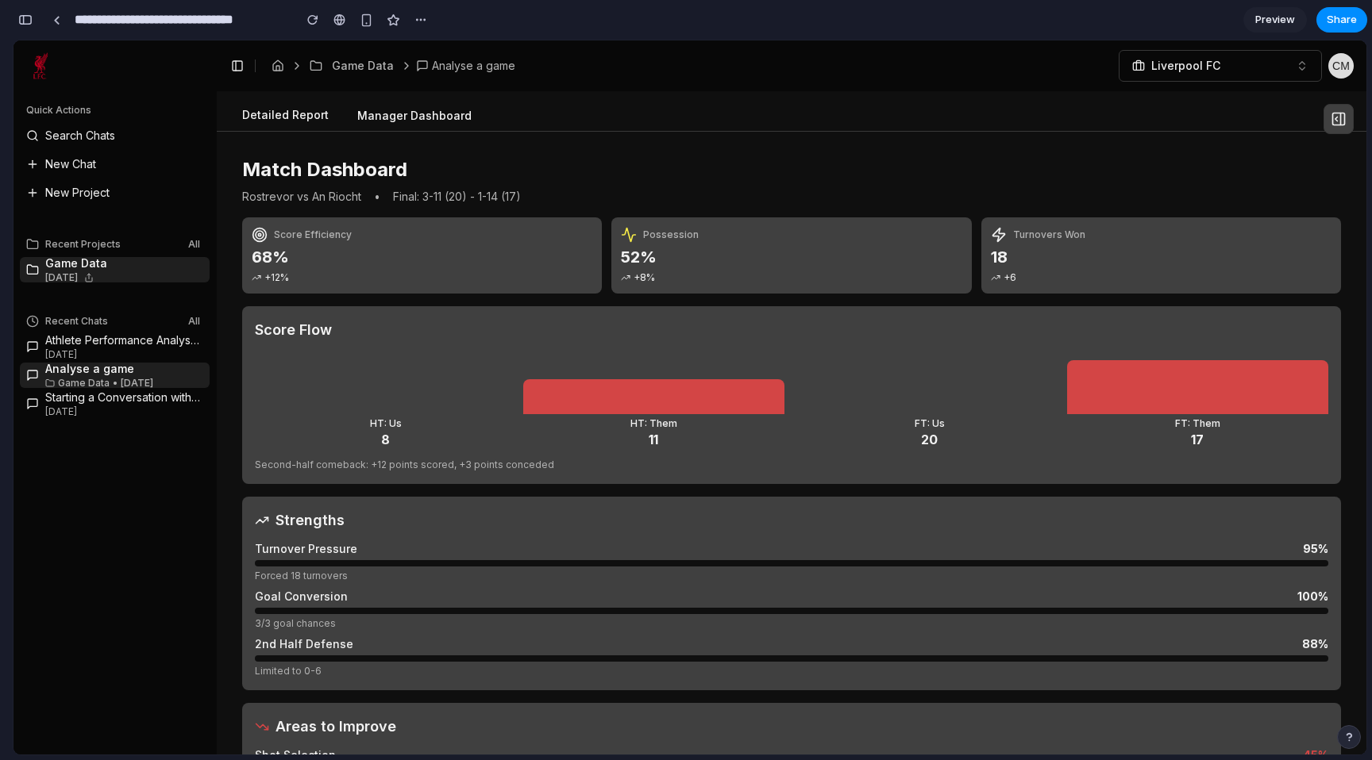
click at [287, 120] on button "Detailed Report" at bounding box center [285, 116] width 112 height 30
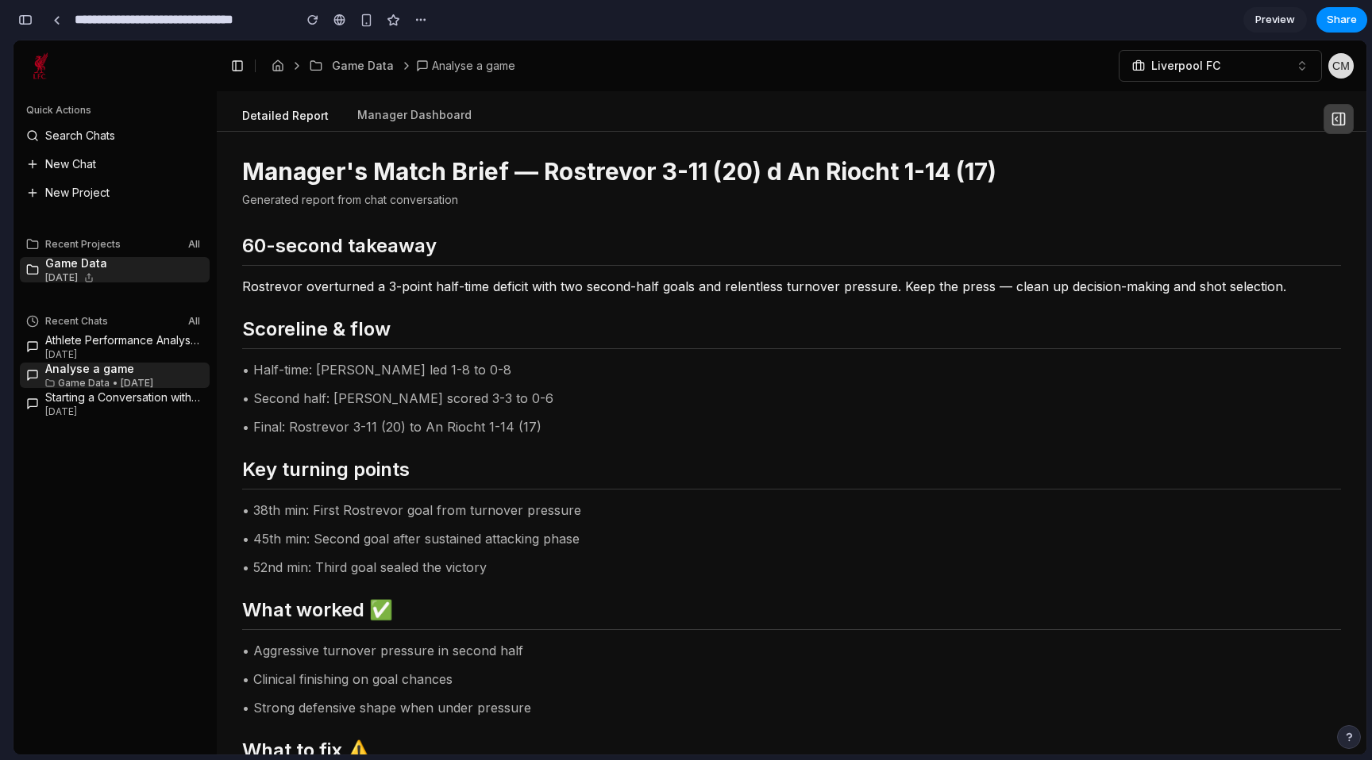
click at [304, 115] on button "Detailed Report" at bounding box center [285, 116] width 112 height 29
click at [416, 119] on button "Manager Dashboard" at bounding box center [414, 116] width 140 height 30
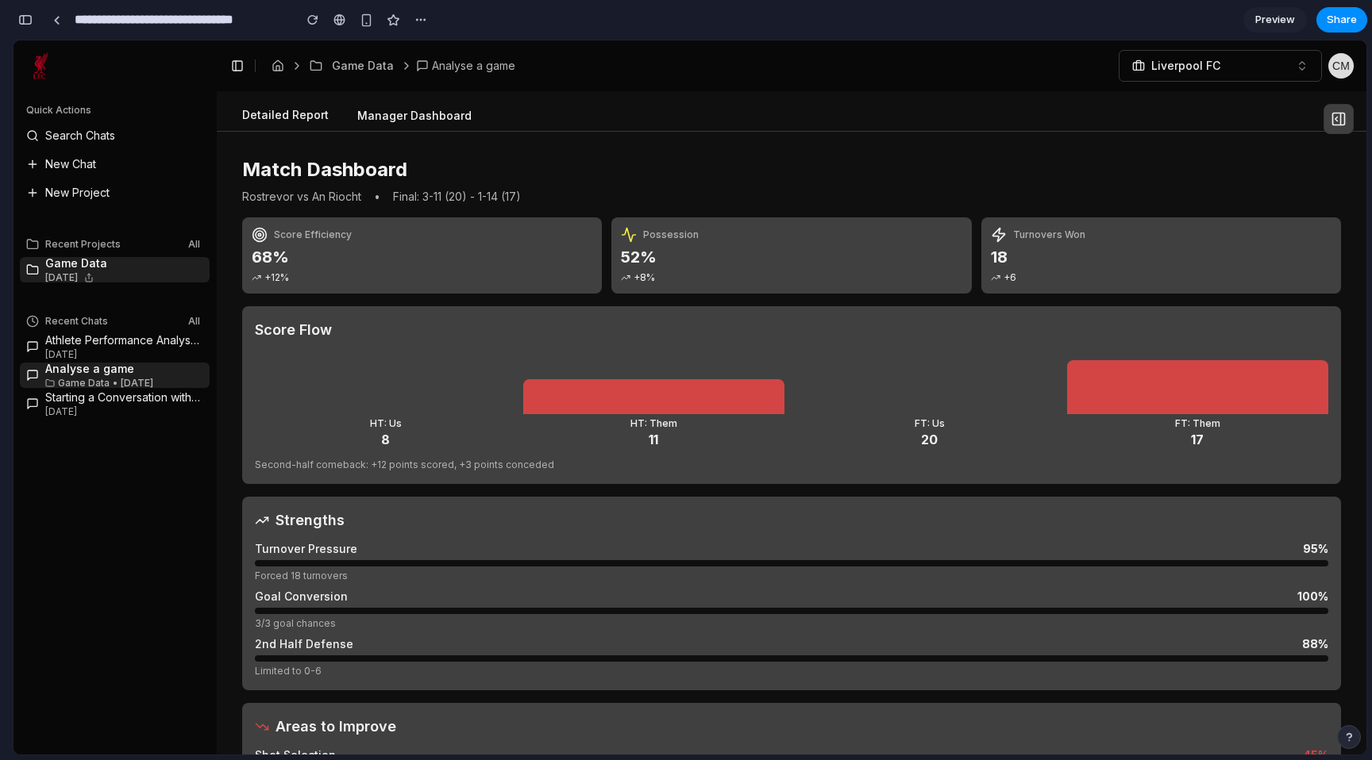
click at [293, 111] on button "Detailed Report" at bounding box center [285, 116] width 112 height 30
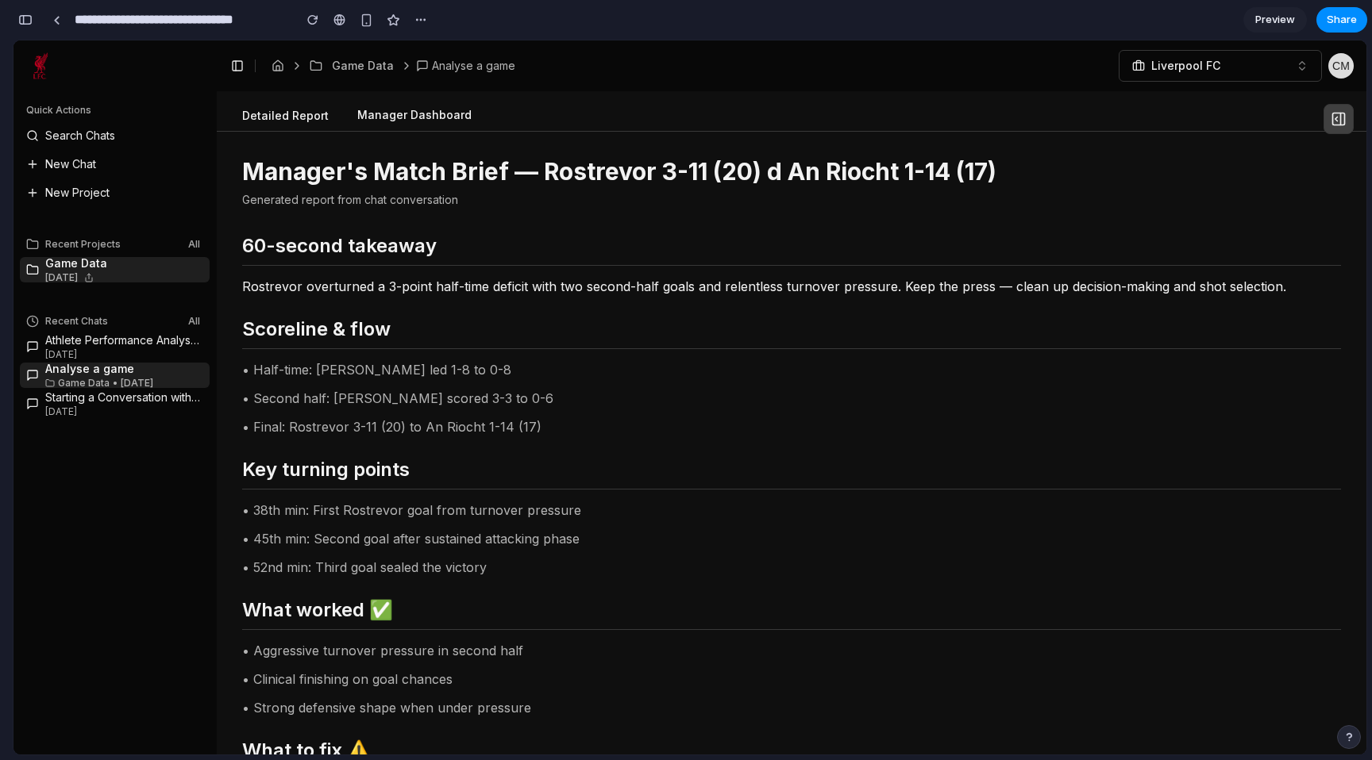
click at [416, 114] on button "Manager Dashboard" at bounding box center [414, 116] width 140 height 30
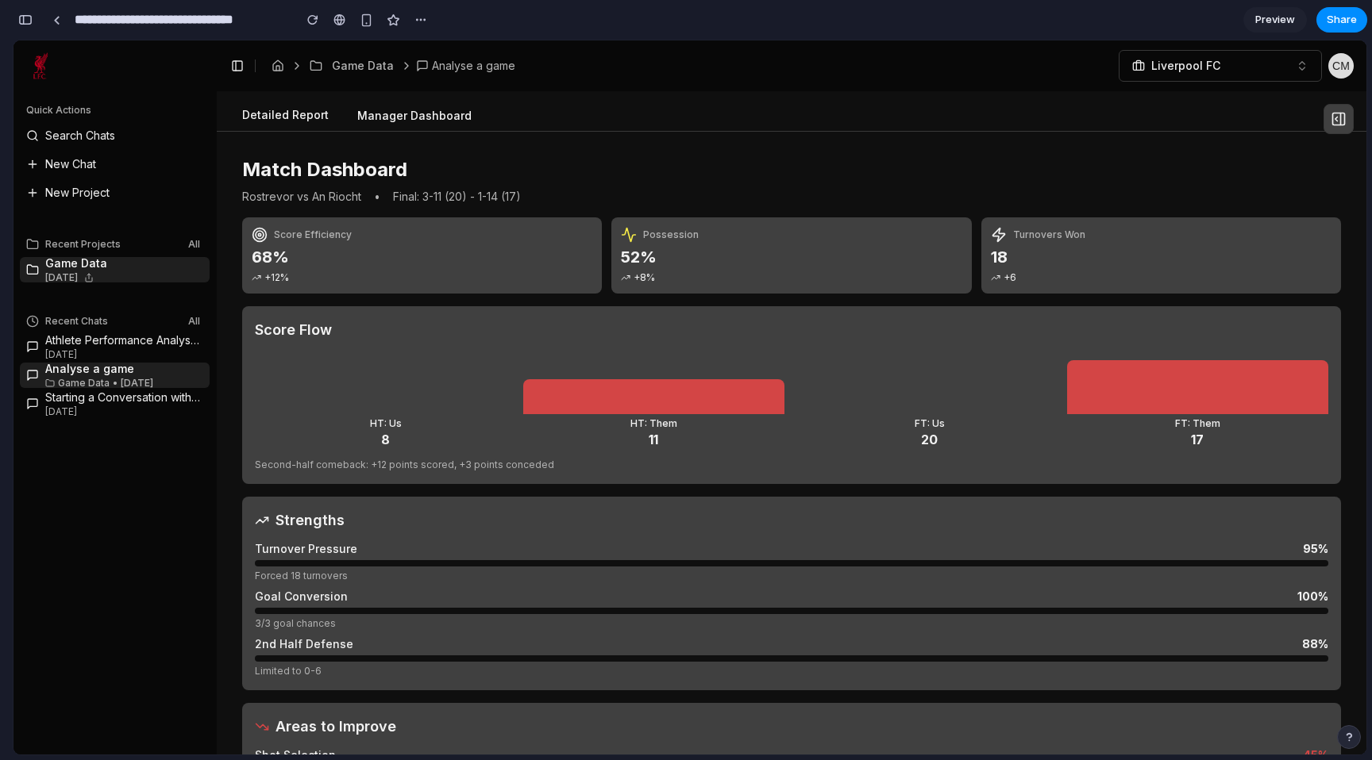
click at [298, 113] on button "Detailed Report" at bounding box center [285, 116] width 112 height 30
